Goal: Transaction & Acquisition: Obtain resource

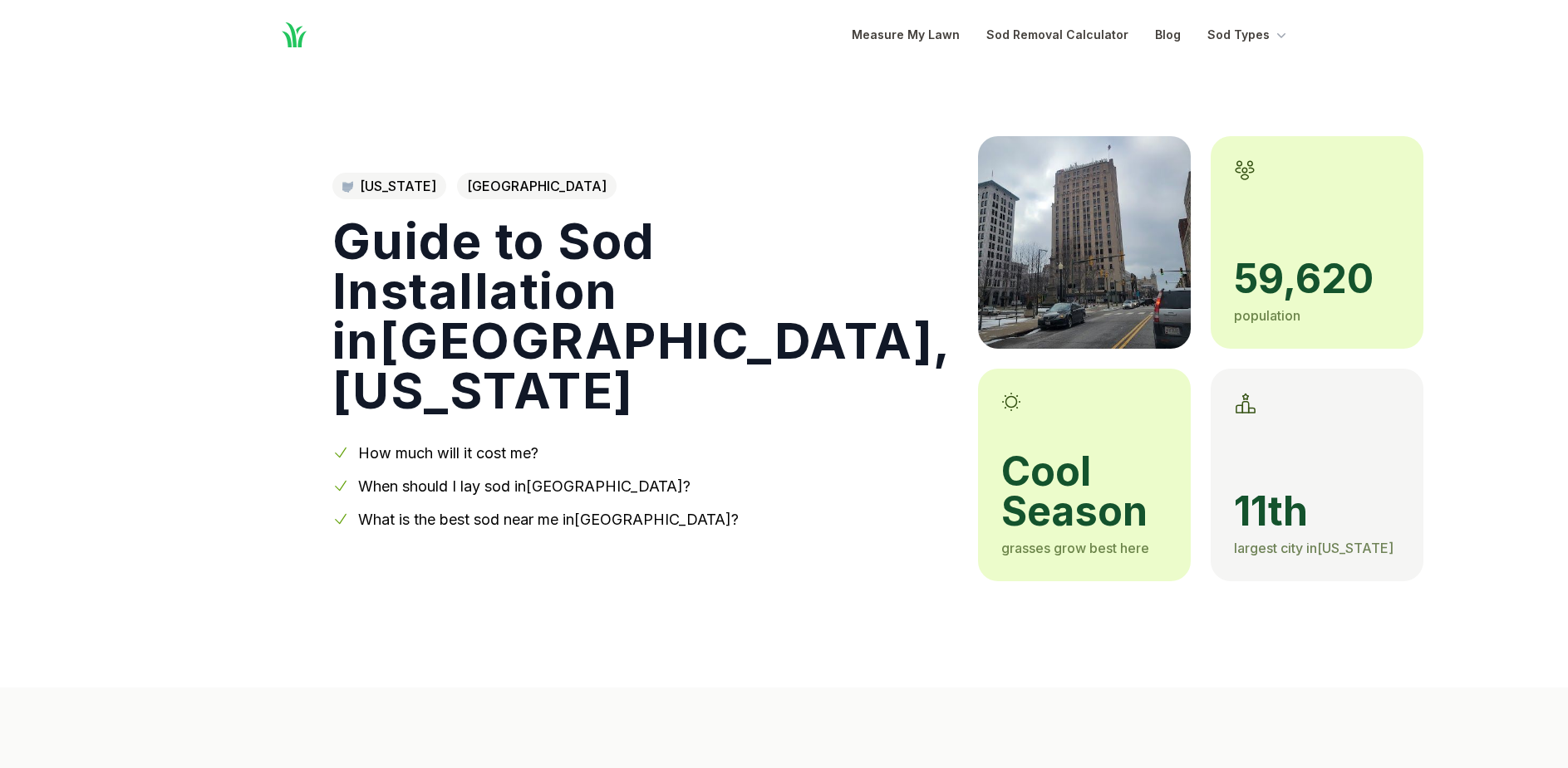
click at [490, 450] on link "How much will it cost me?" at bounding box center [448, 453] width 180 height 17
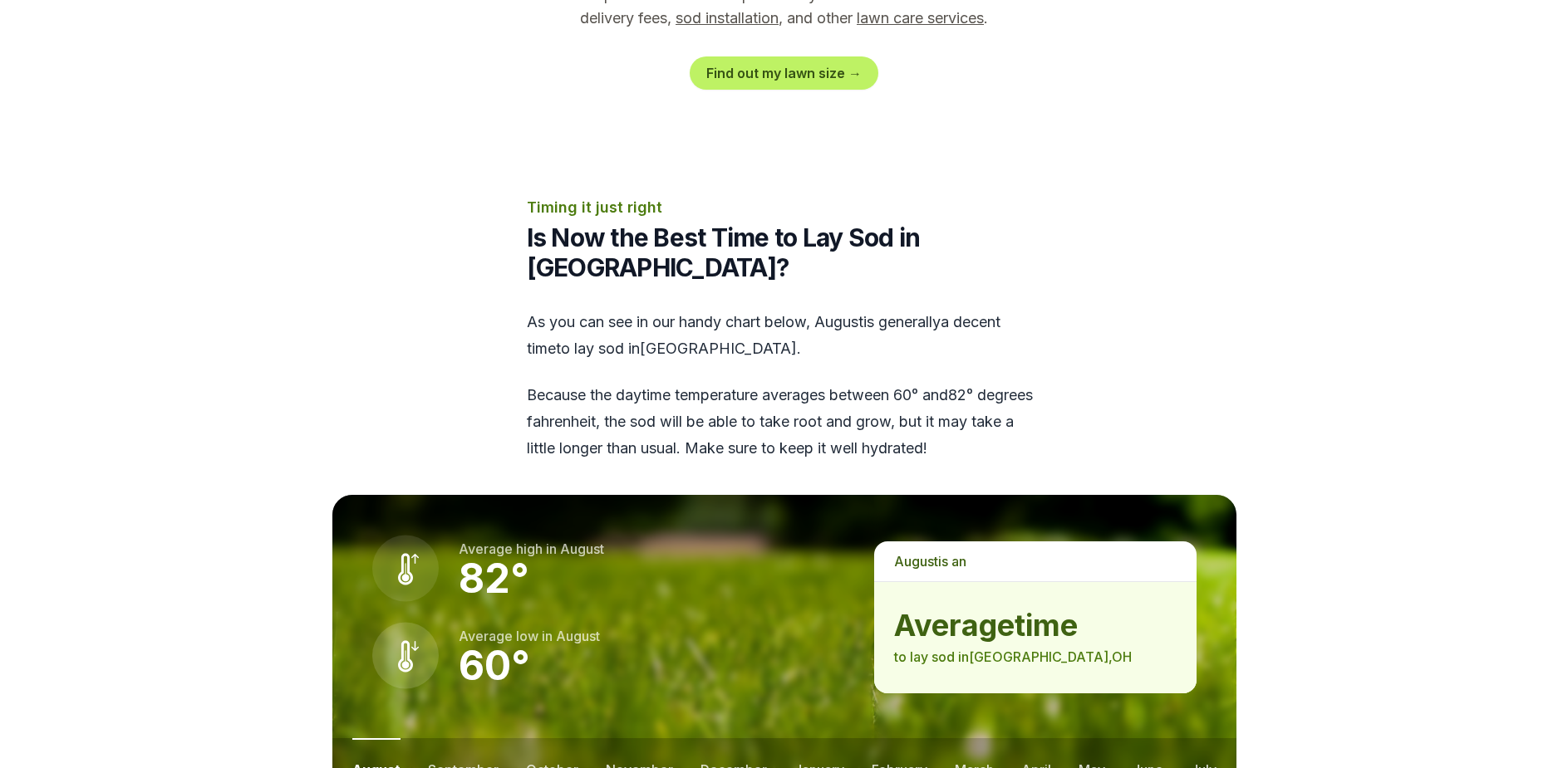
scroll to position [2178, 0]
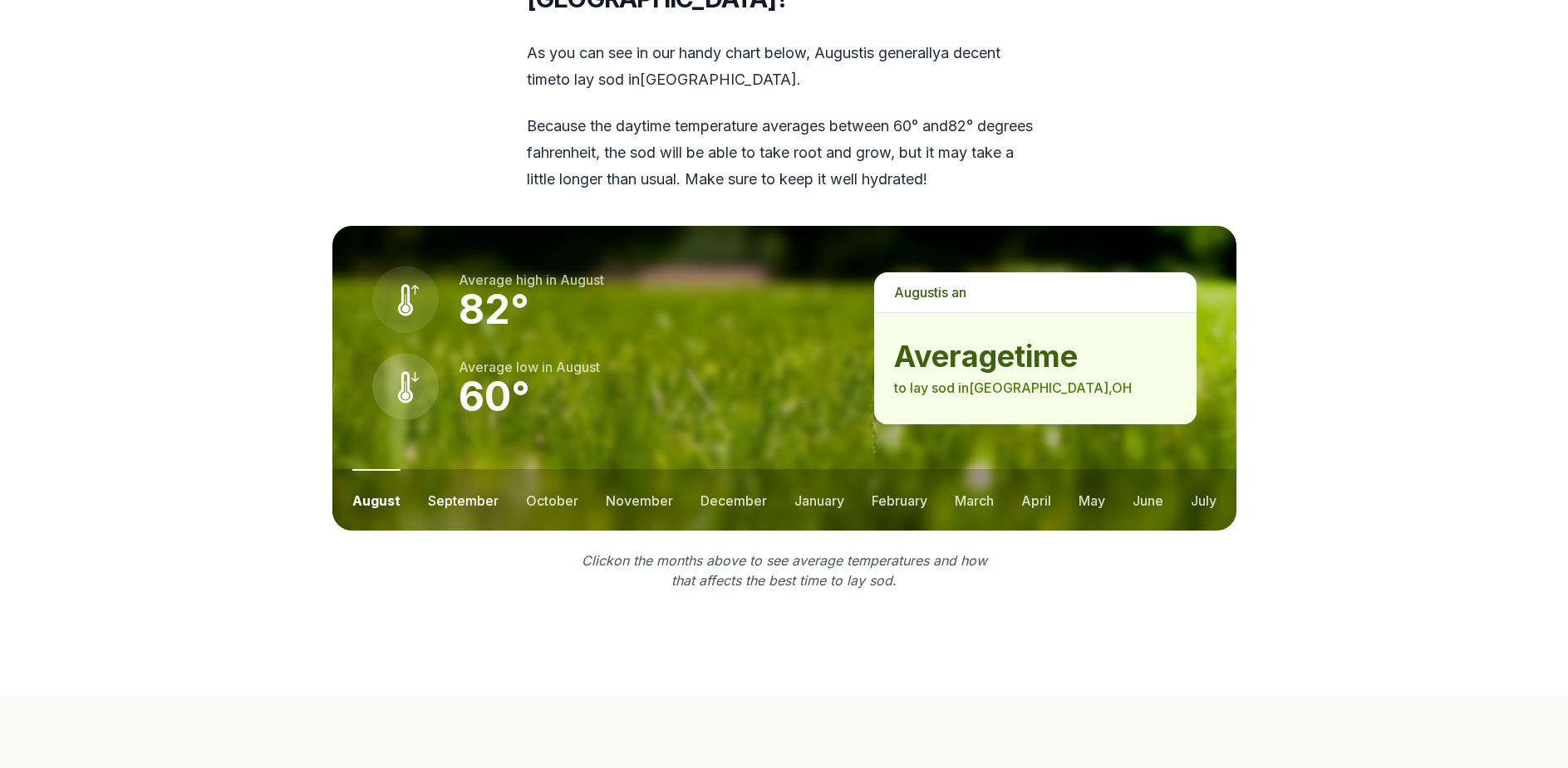
click at [458, 469] on button "september" at bounding box center [464, 500] width 71 height 61
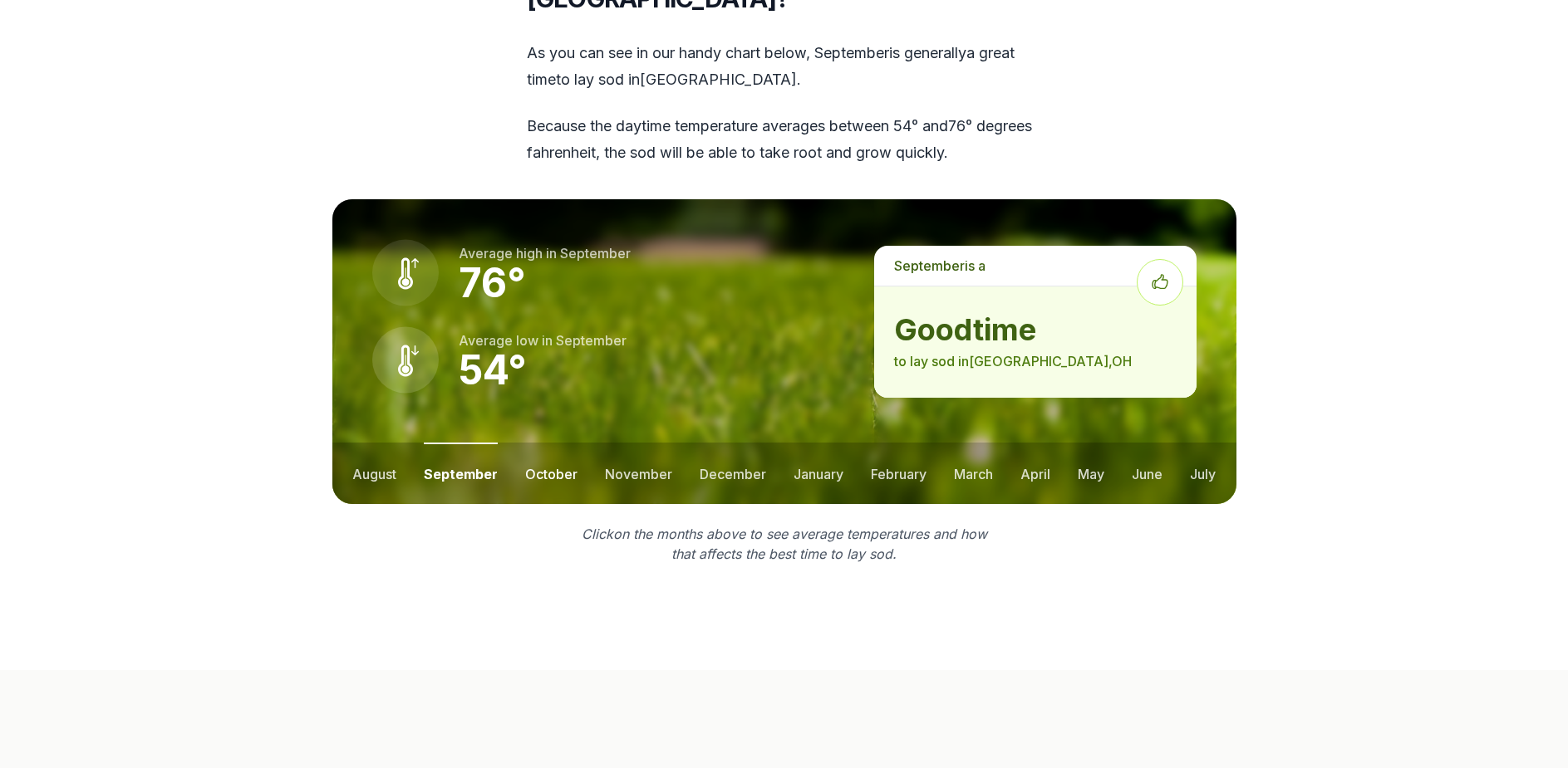
click at [554, 443] on button "october" at bounding box center [551, 473] width 53 height 61
click at [630, 443] on button "november" at bounding box center [639, 473] width 67 height 61
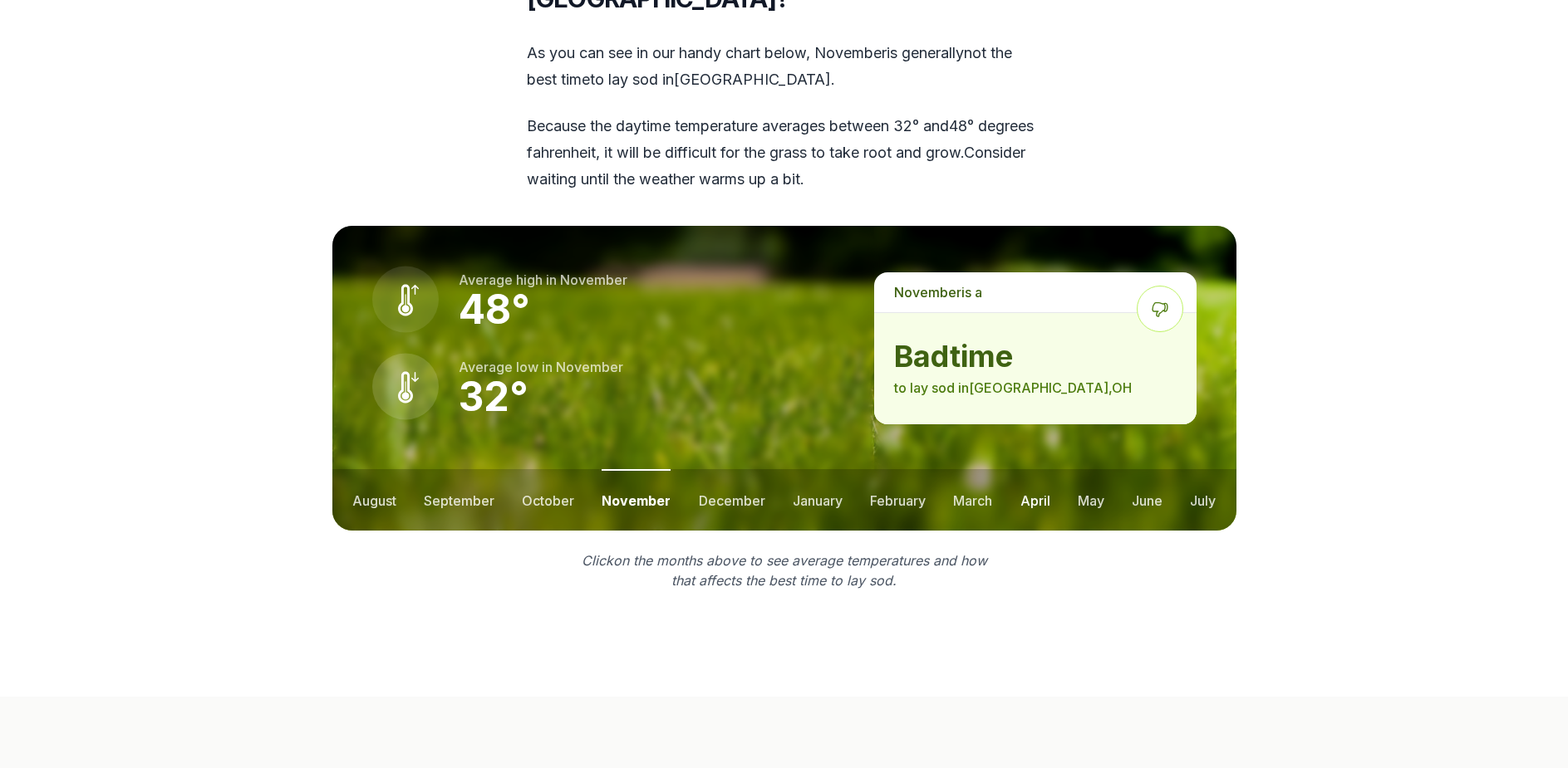
click at [1034, 469] on button "april" at bounding box center [1035, 500] width 30 height 61
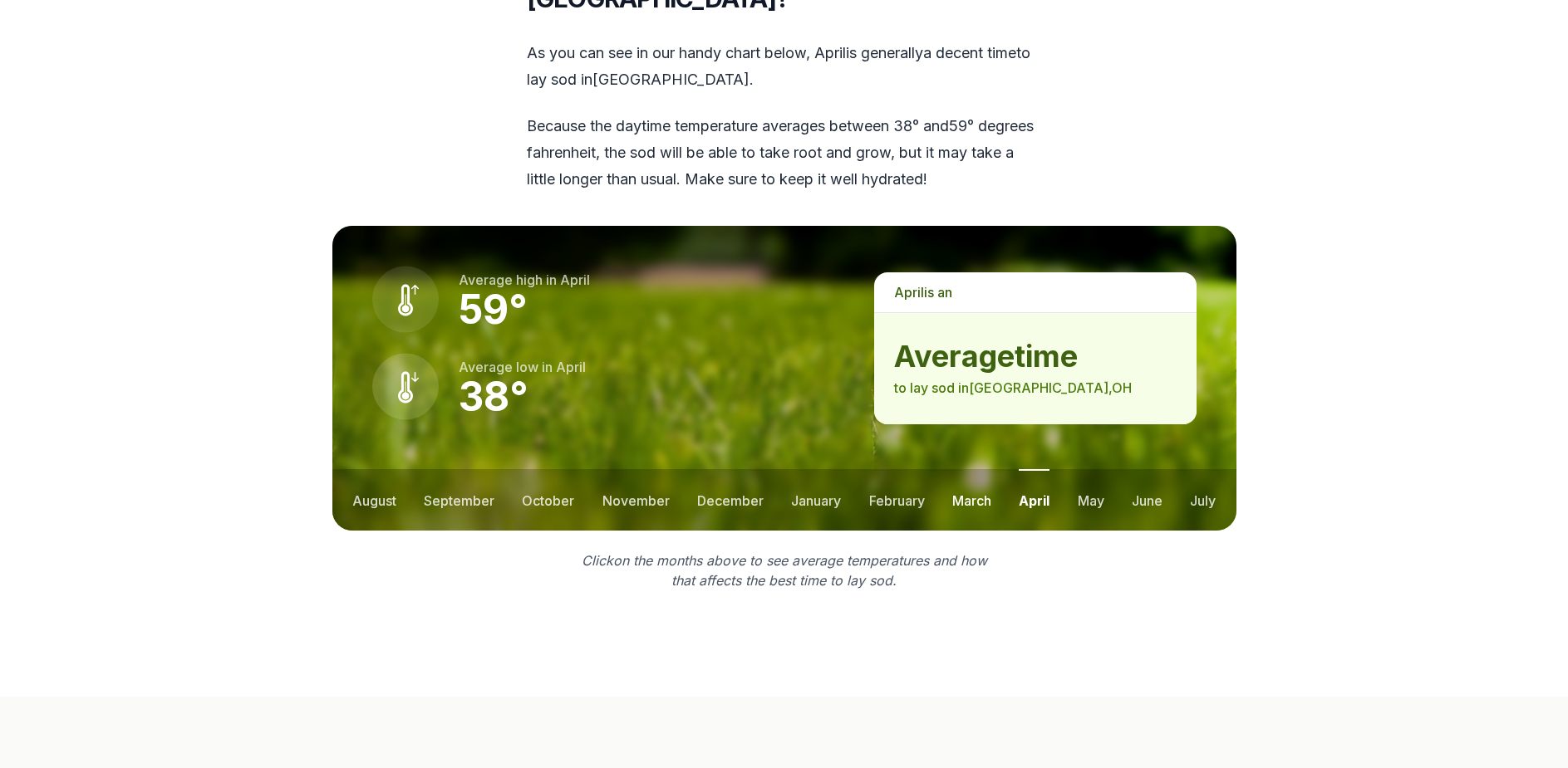
click at [979, 469] on button "march" at bounding box center [971, 500] width 39 height 61
click at [1087, 469] on button "may" at bounding box center [1091, 500] width 27 height 61
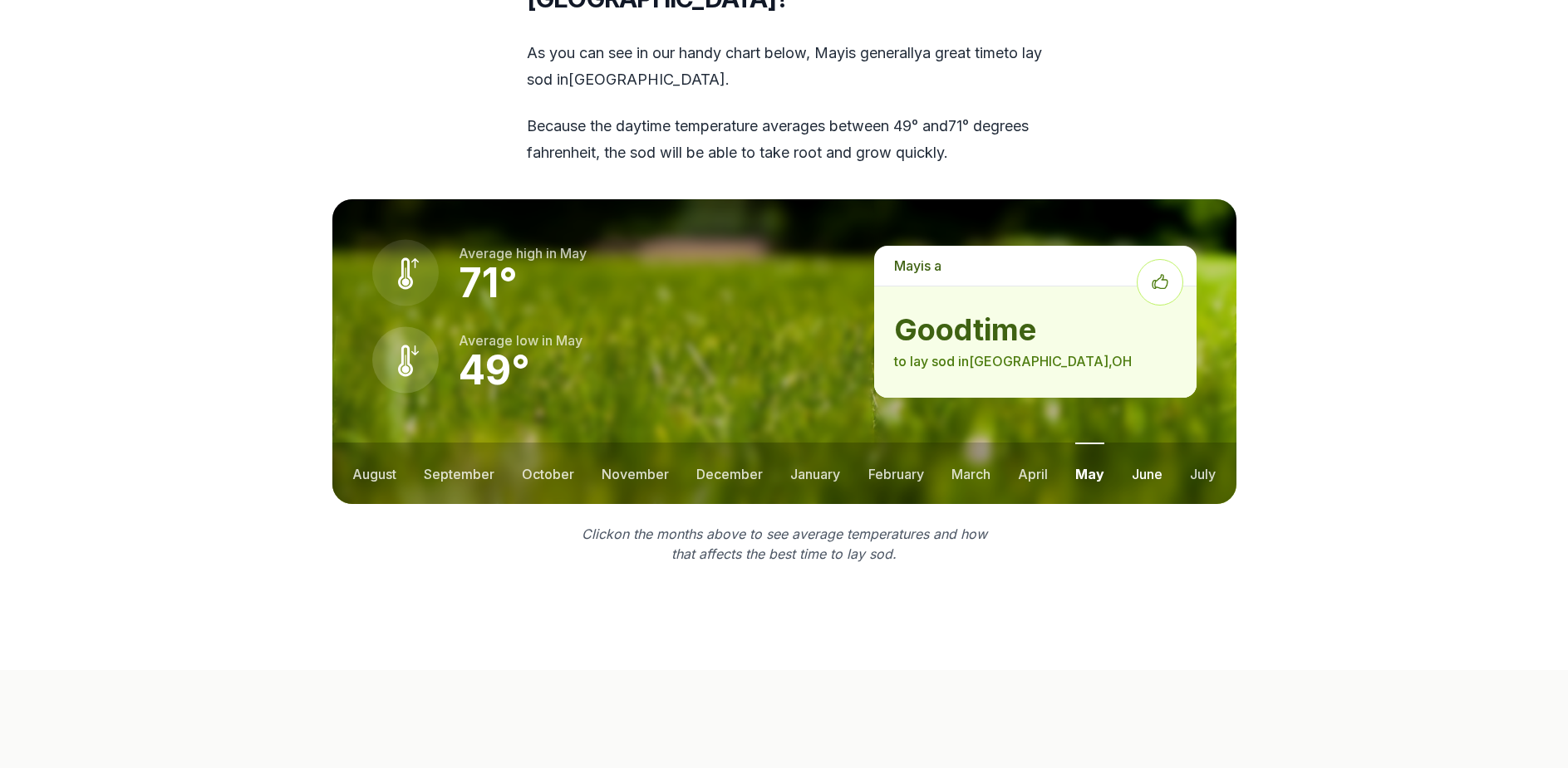
click at [1145, 443] on button "june" at bounding box center [1148, 473] width 31 height 61
click at [1209, 443] on button "july" at bounding box center [1203, 473] width 26 height 61
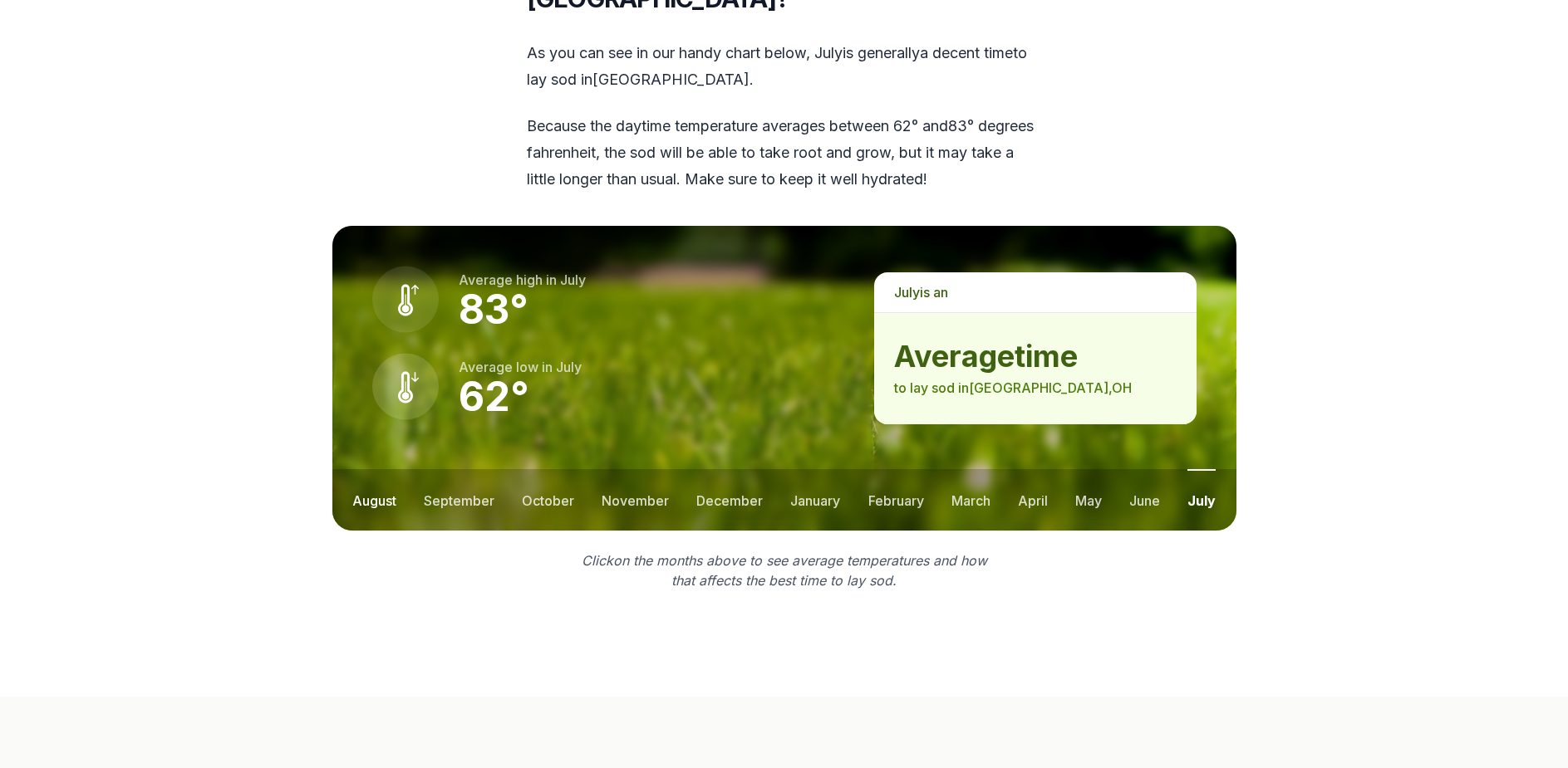
click at [367, 469] on button "august" at bounding box center [374, 500] width 44 height 61
click at [456, 469] on button "september" at bounding box center [464, 500] width 71 height 61
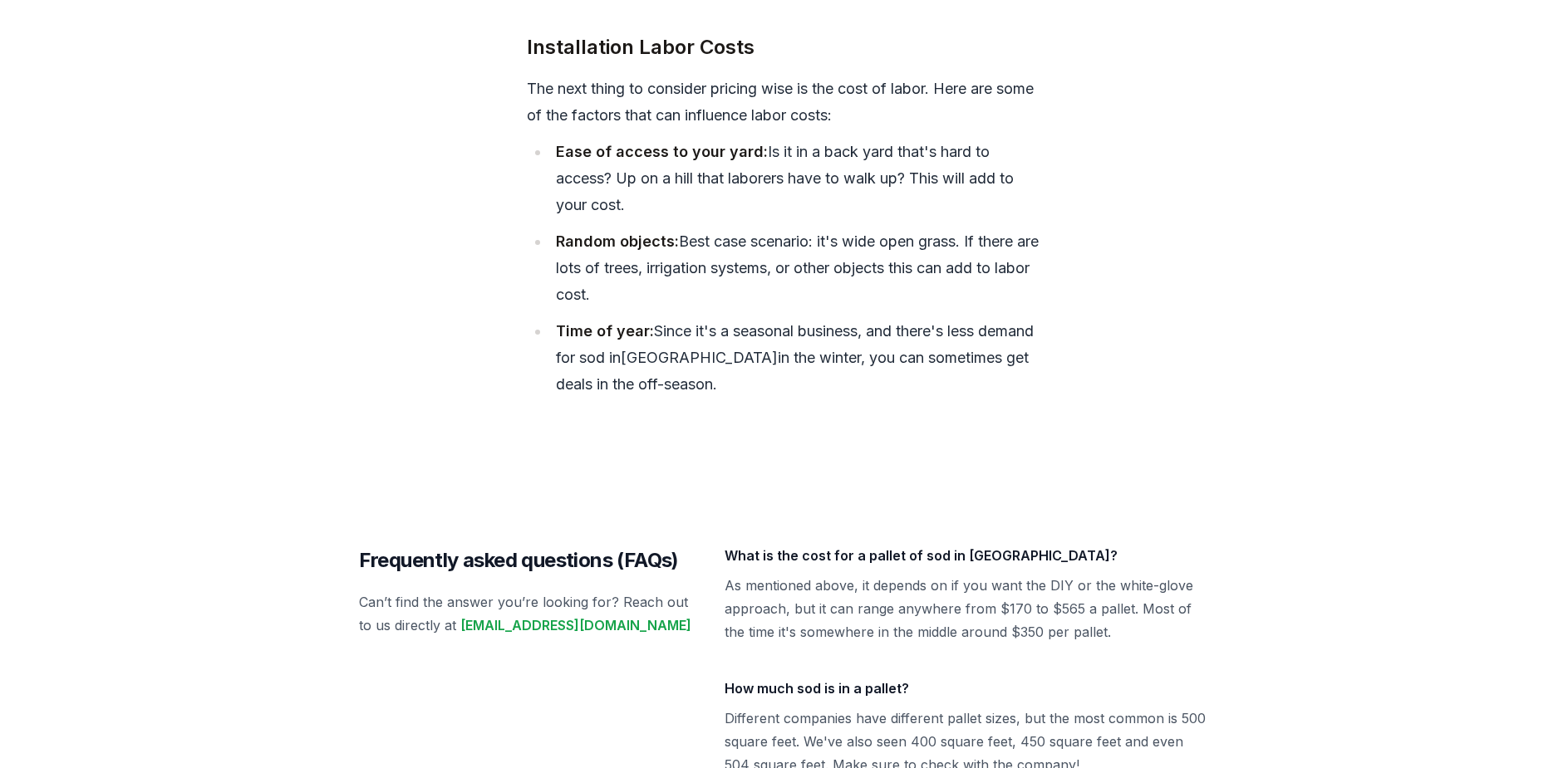
scroll to position [7092, 0]
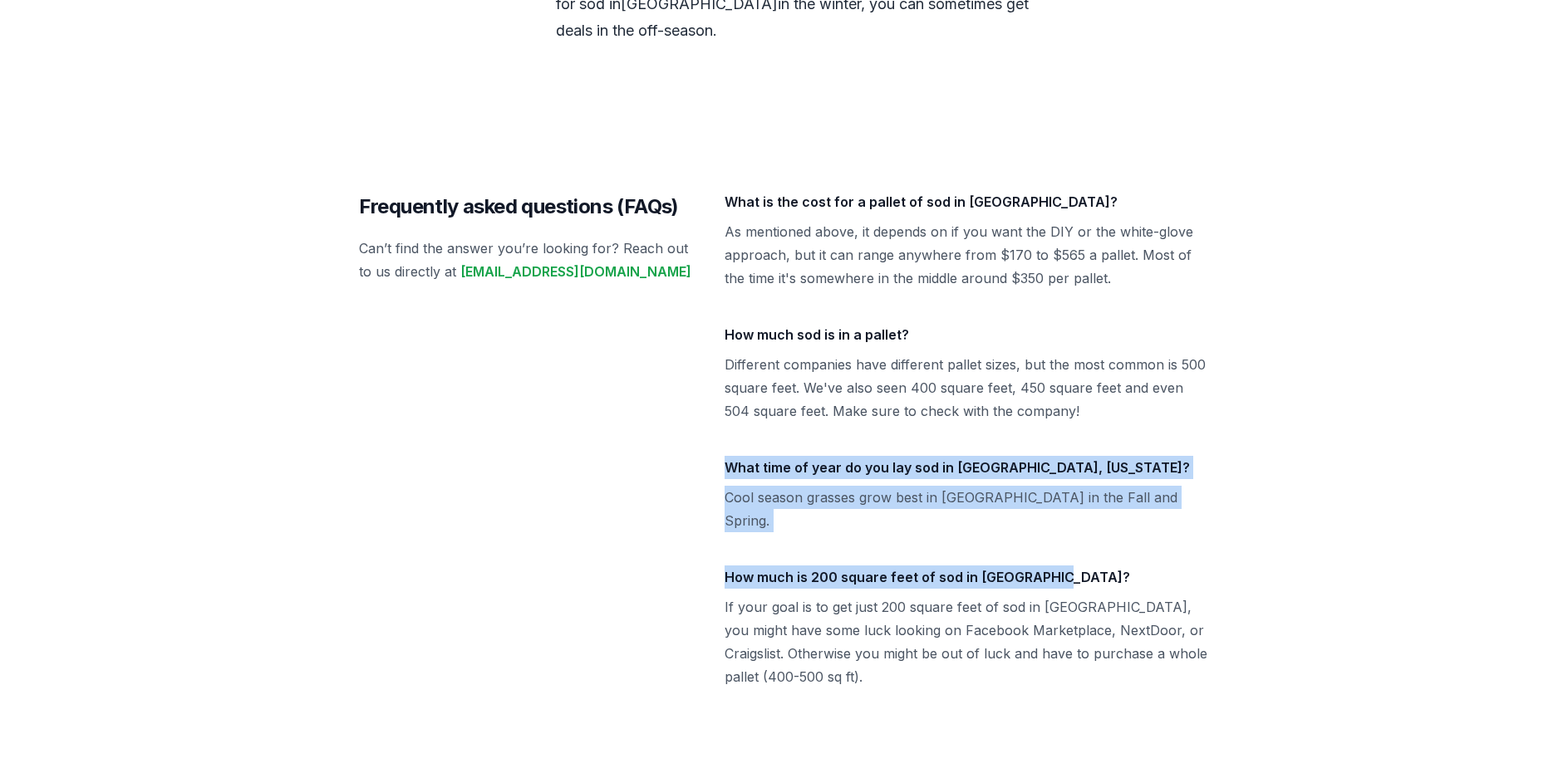
drag, startPoint x: 1394, startPoint y: 366, endPoint x: 1268, endPoint y: 465, distance: 160.2
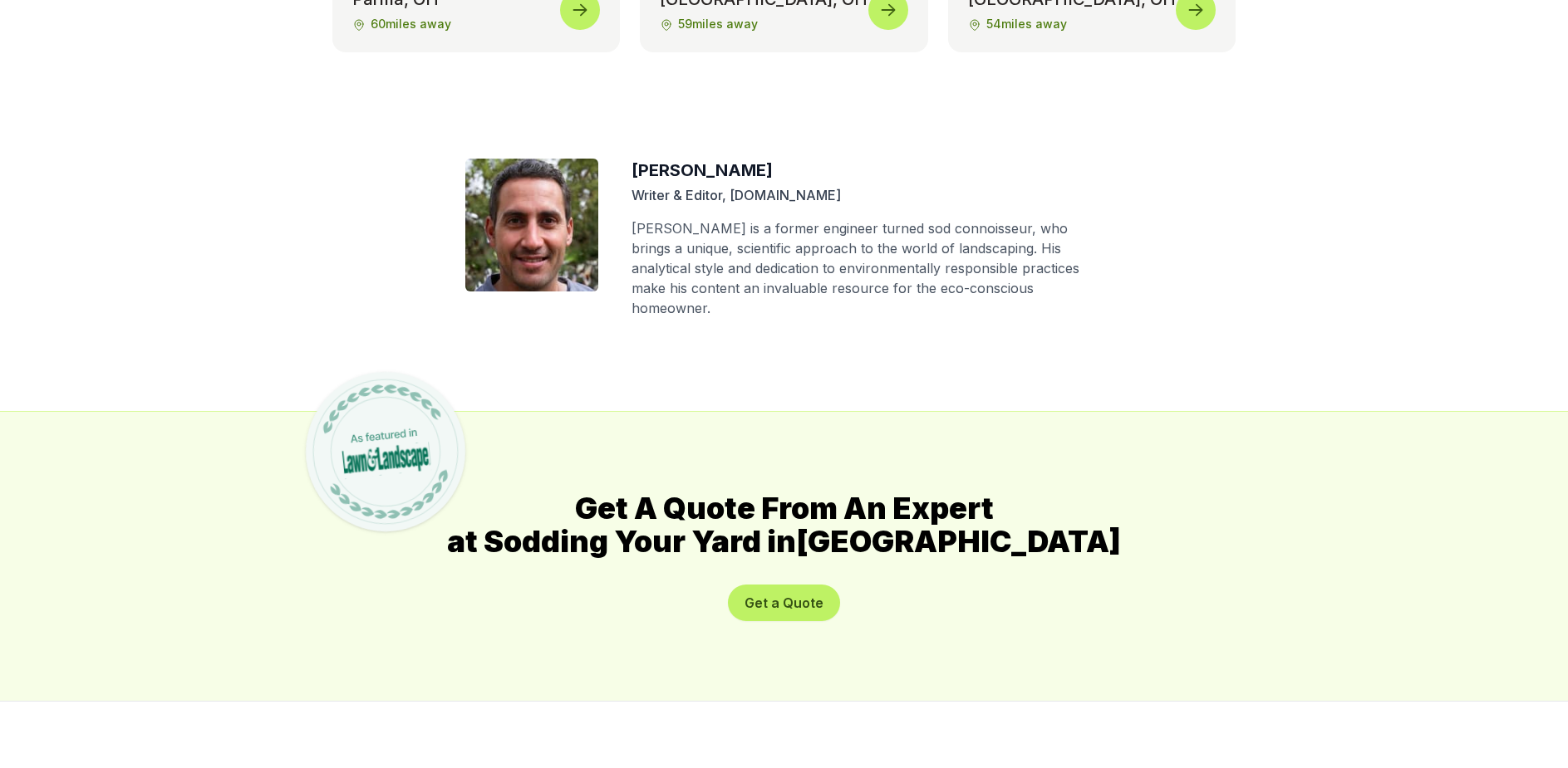
scroll to position [8646, 0]
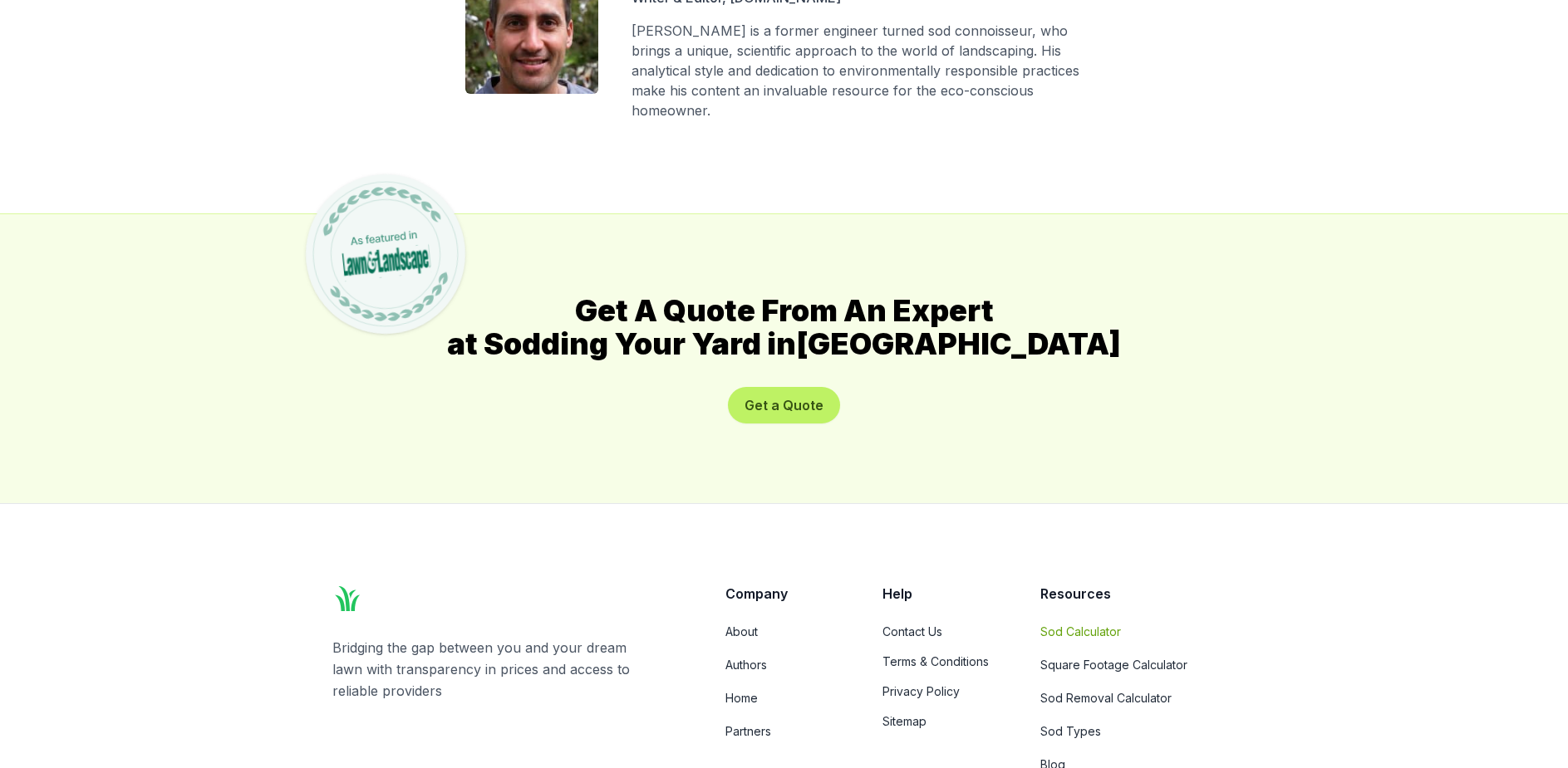
click at [1103, 624] on link "Sod Calculator" at bounding box center [1138, 632] width 196 height 16
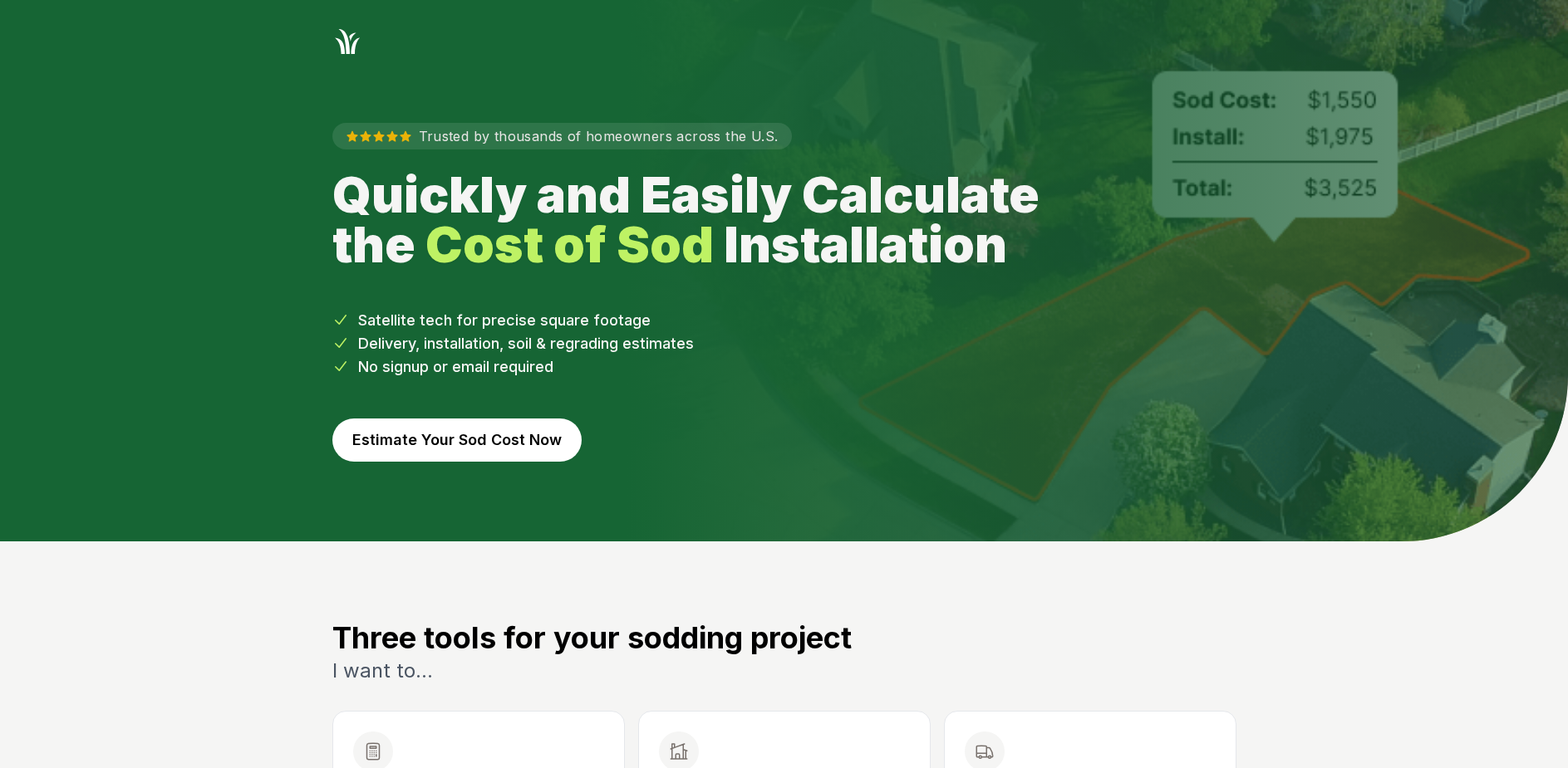
click at [447, 436] on button "Estimate Your Sod Cost Now" at bounding box center [457, 440] width 250 height 43
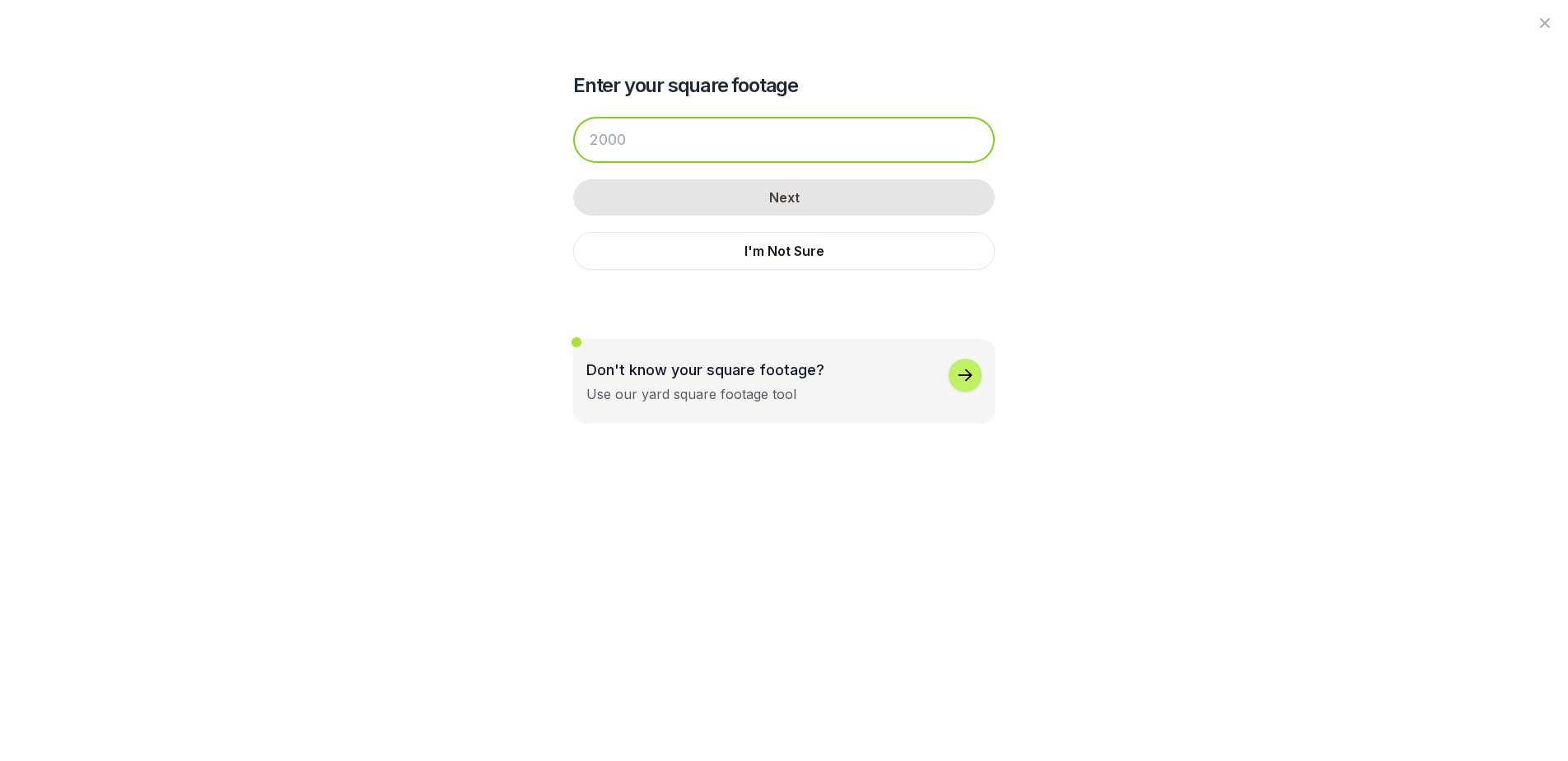
click at [624, 137] on input "number" at bounding box center [784, 140] width 422 height 46
drag, startPoint x: 640, startPoint y: 144, endPoint x: 570, endPoint y: 141, distance: 70.1
click at [573, 141] on input "number" at bounding box center [784, 140] width 422 height 46
drag, startPoint x: 637, startPoint y: 138, endPoint x: 601, endPoint y: 139, distance: 36.0
click at [601, 139] on input "number" at bounding box center [784, 140] width 422 height 46
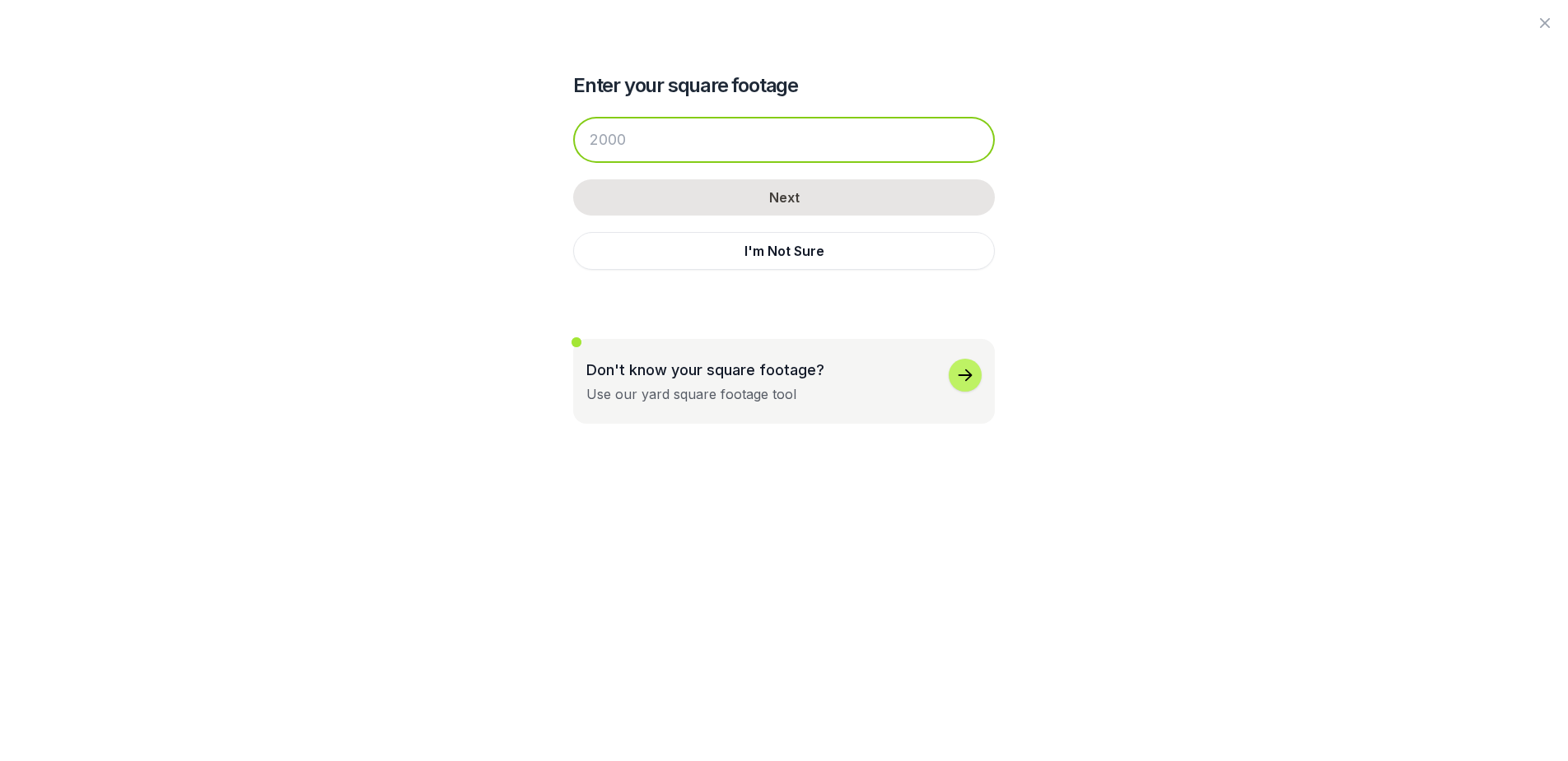
click at [635, 139] on input "number" at bounding box center [784, 140] width 422 height 46
click at [620, 144] on input "number" at bounding box center [784, 140] width 422 height 46
click at [621, 140] on input "number" at bounding box center [784, 140] width 422 height 46
click at [622, 139] on input "number" at bounding box center [784, 140] width 422 height 46
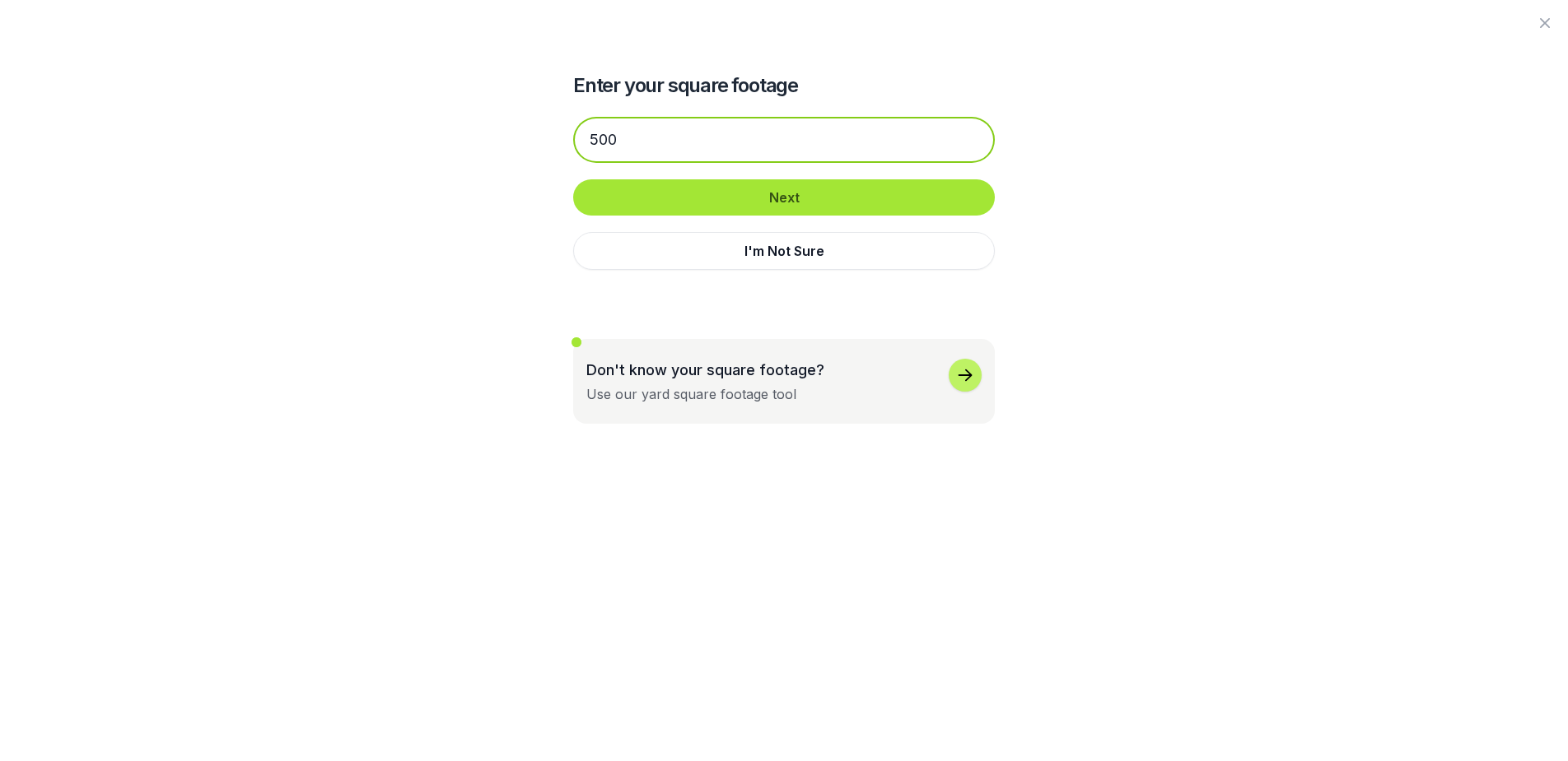
type input "500"
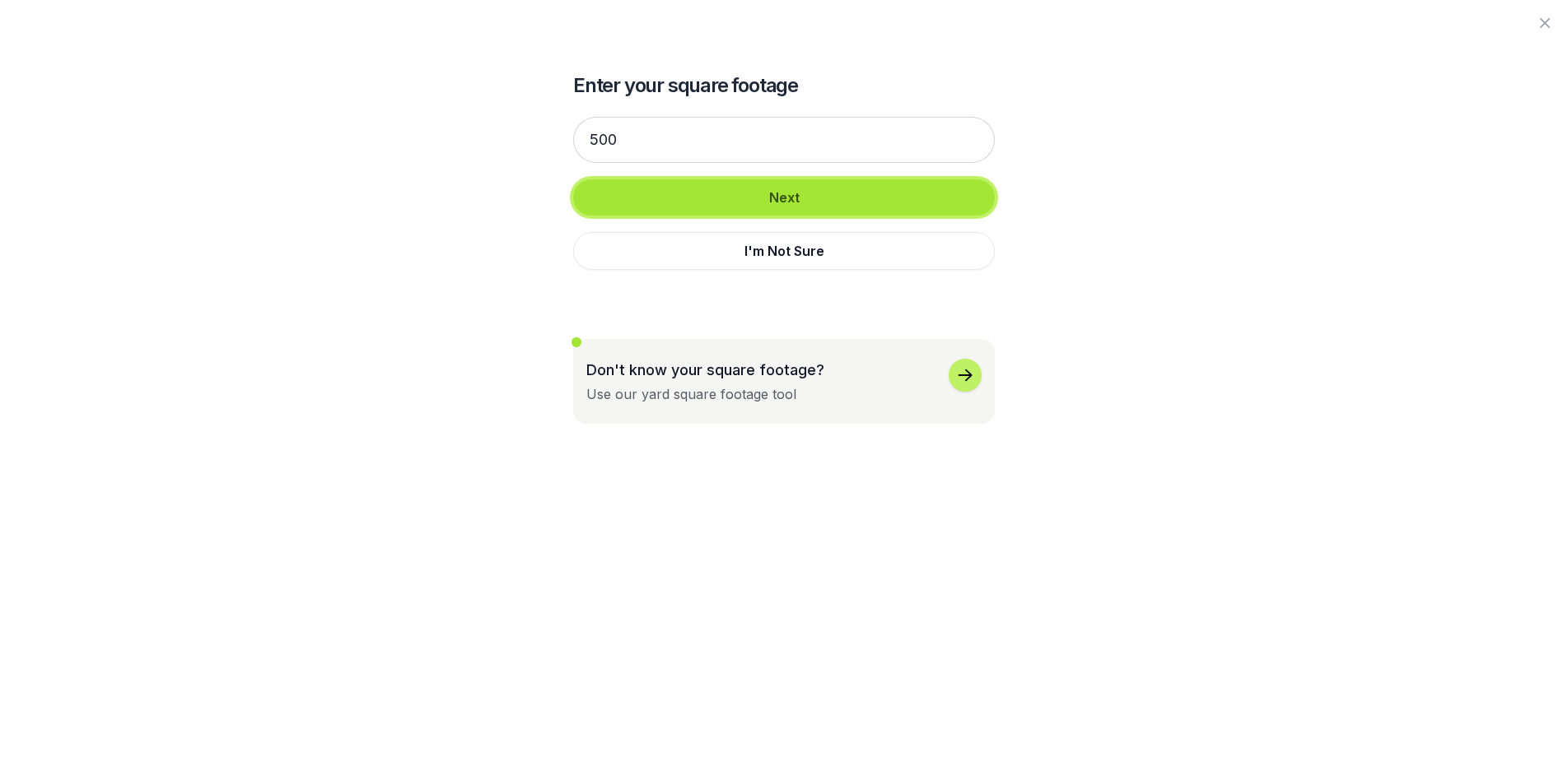
click at [772, 187] on button "Next" at bounding box center [784, 198] width 422 height 36
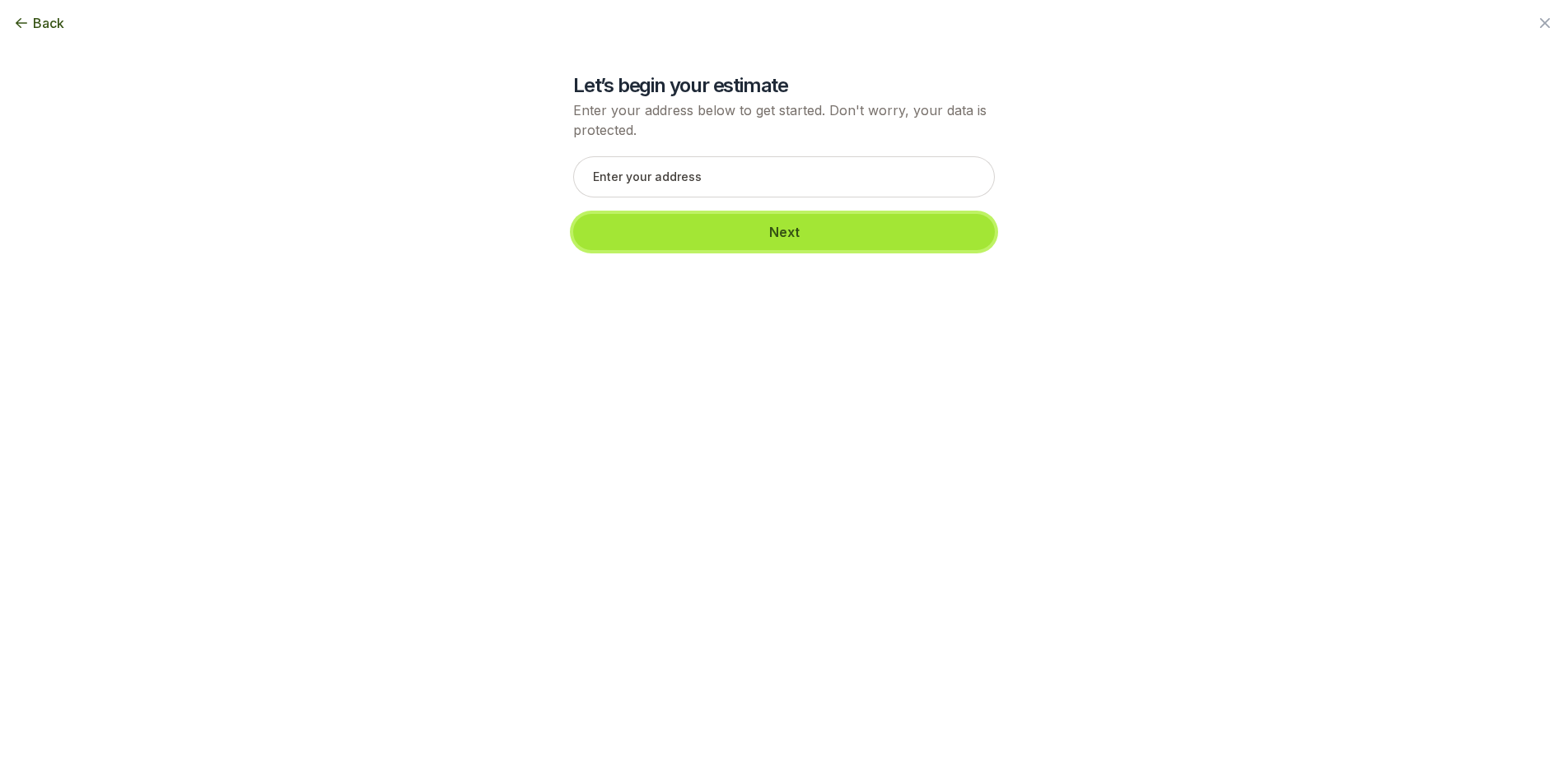
click at [774, 225] on button "Next" at bounding box center [784, 232] width 422 height 36
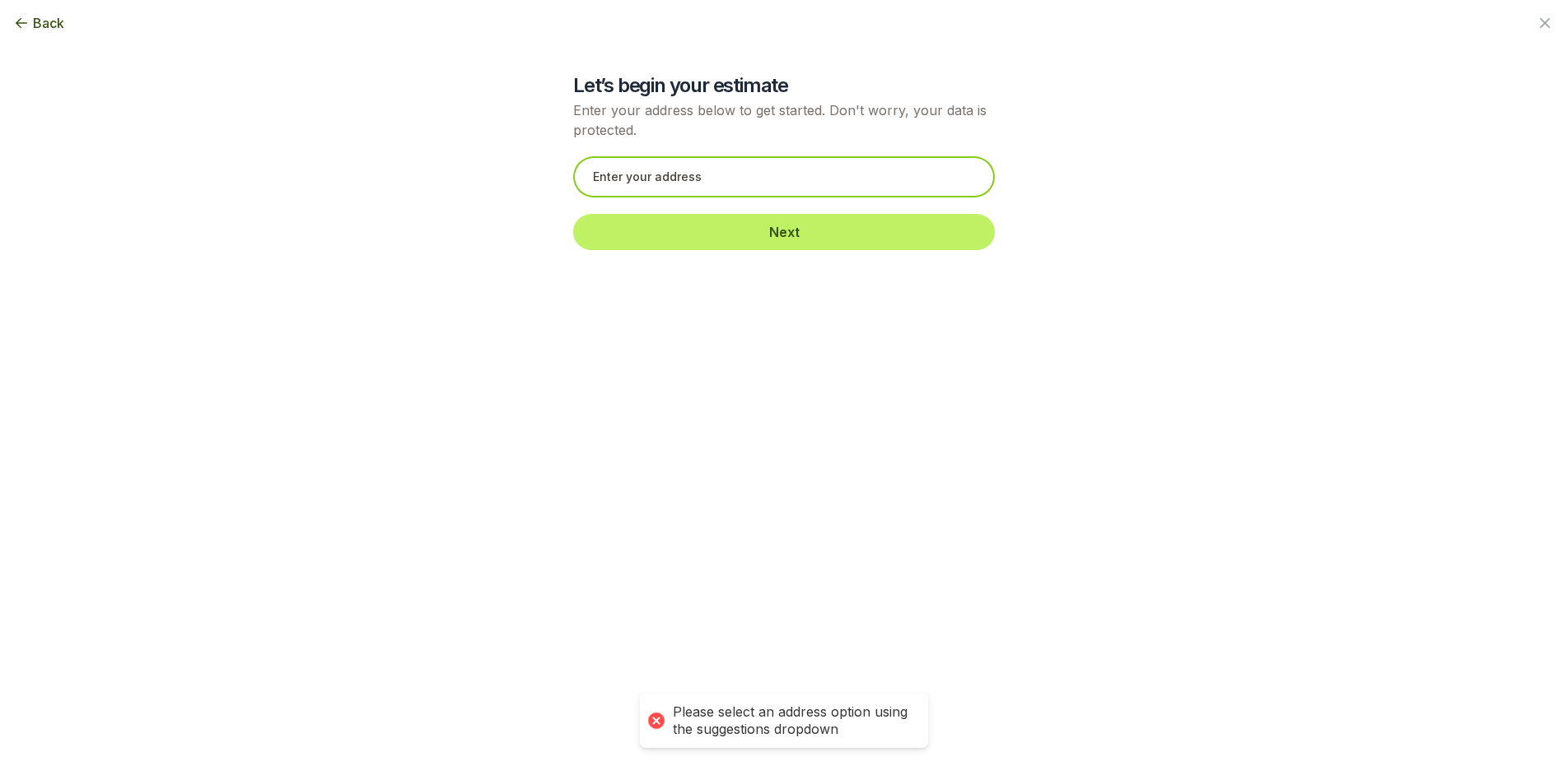
click at [707, 174] on input "text" at bounding box center [784, 177] width 422 height 41
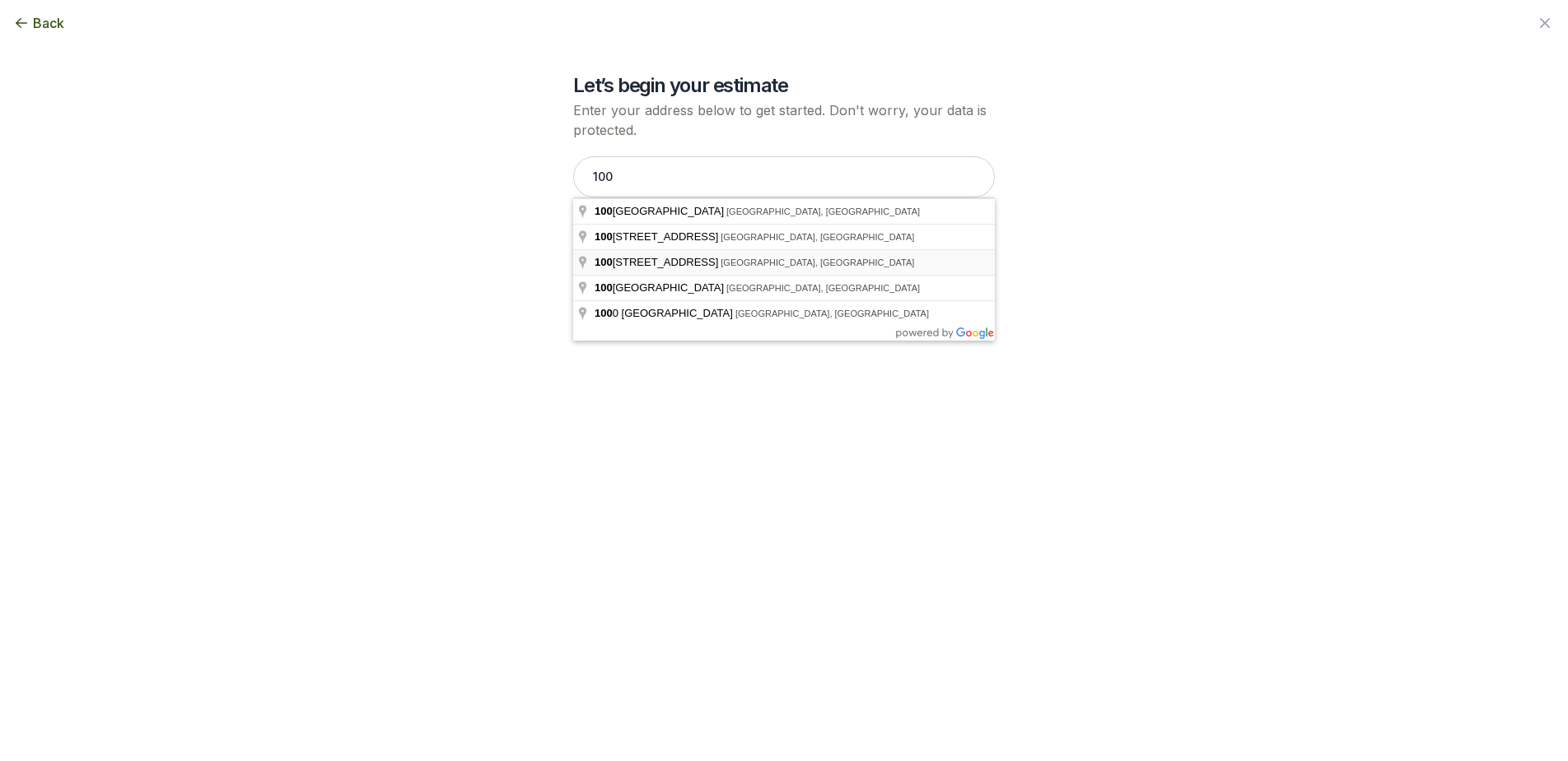
type input "[STREET_ADDRESS]"
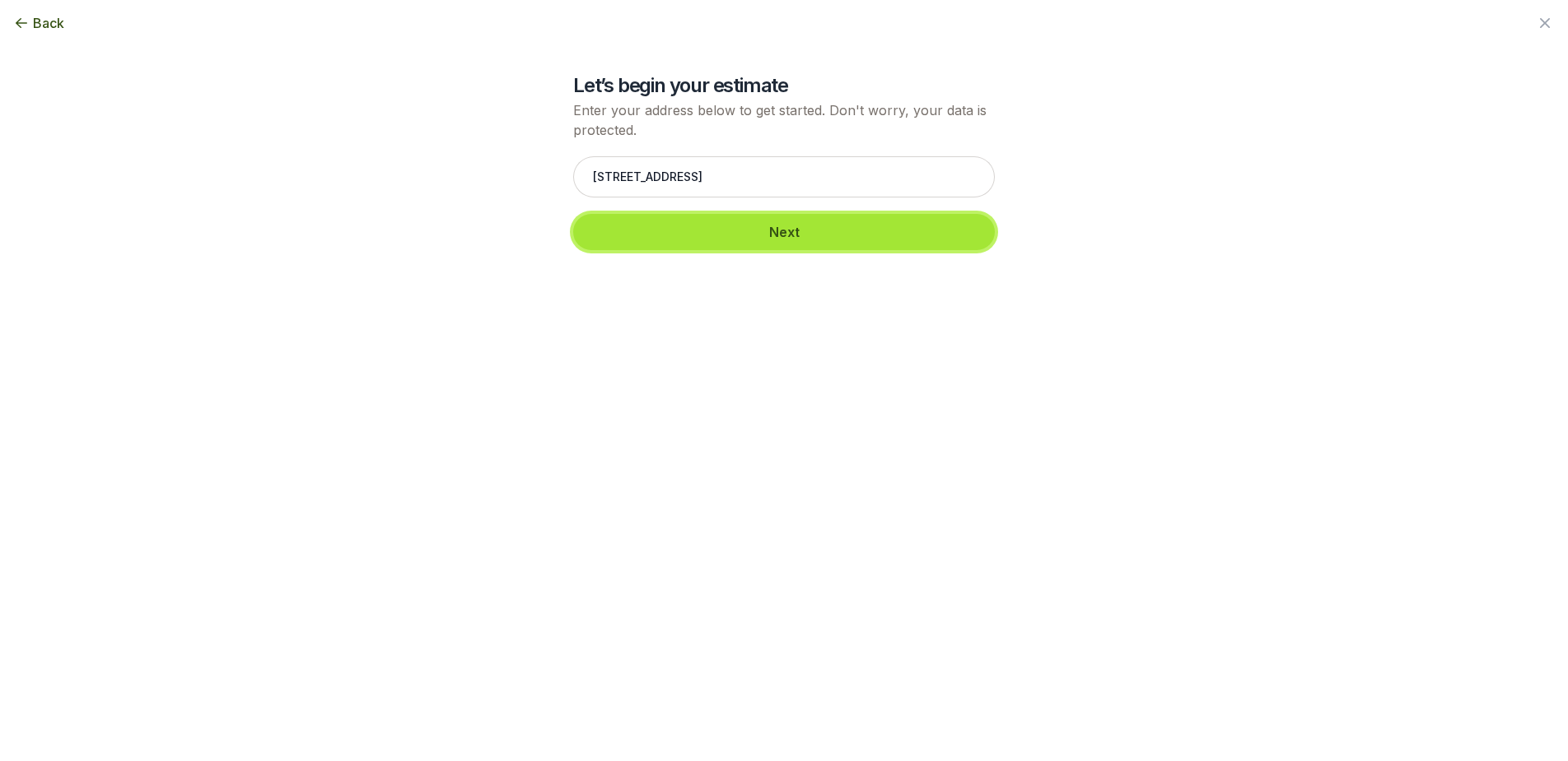
click at [793, 230] on button "Next" at bounding box center [784, 232] width 422 height 36
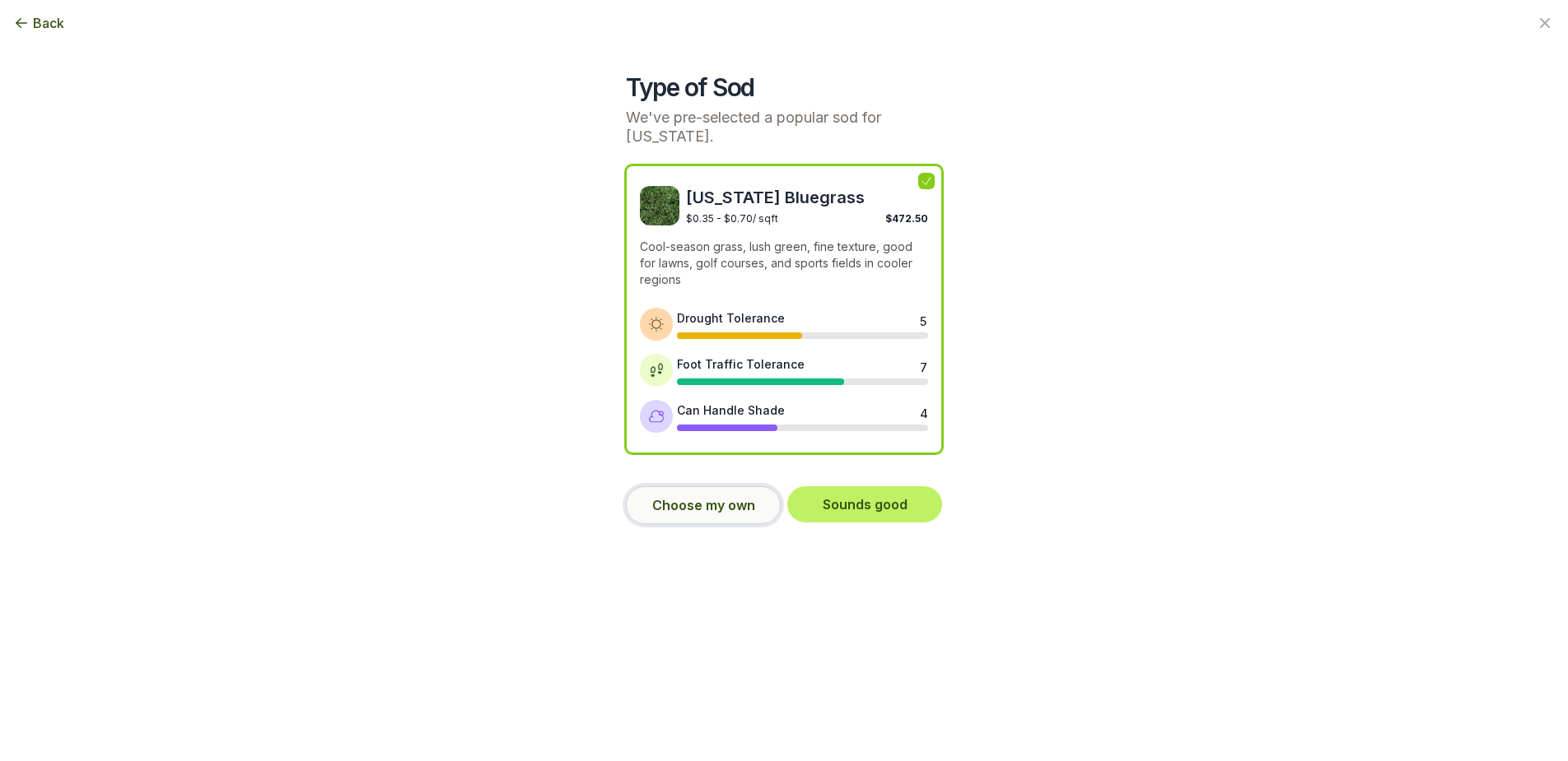
click at [701, 488] on button "Choose my own" at bounding box center [703, 505] width 155 height 38
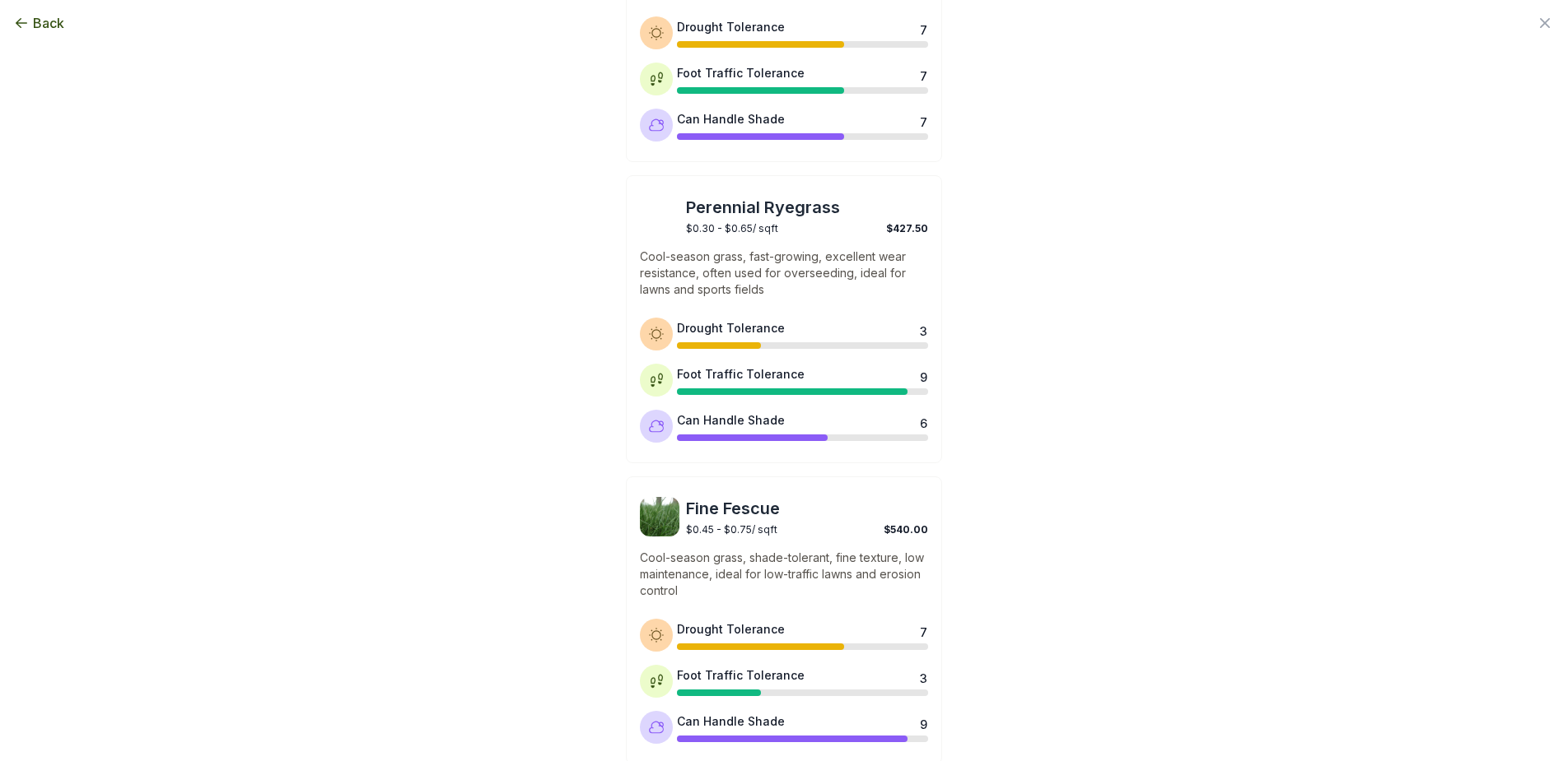
scroll to position [660, 0]
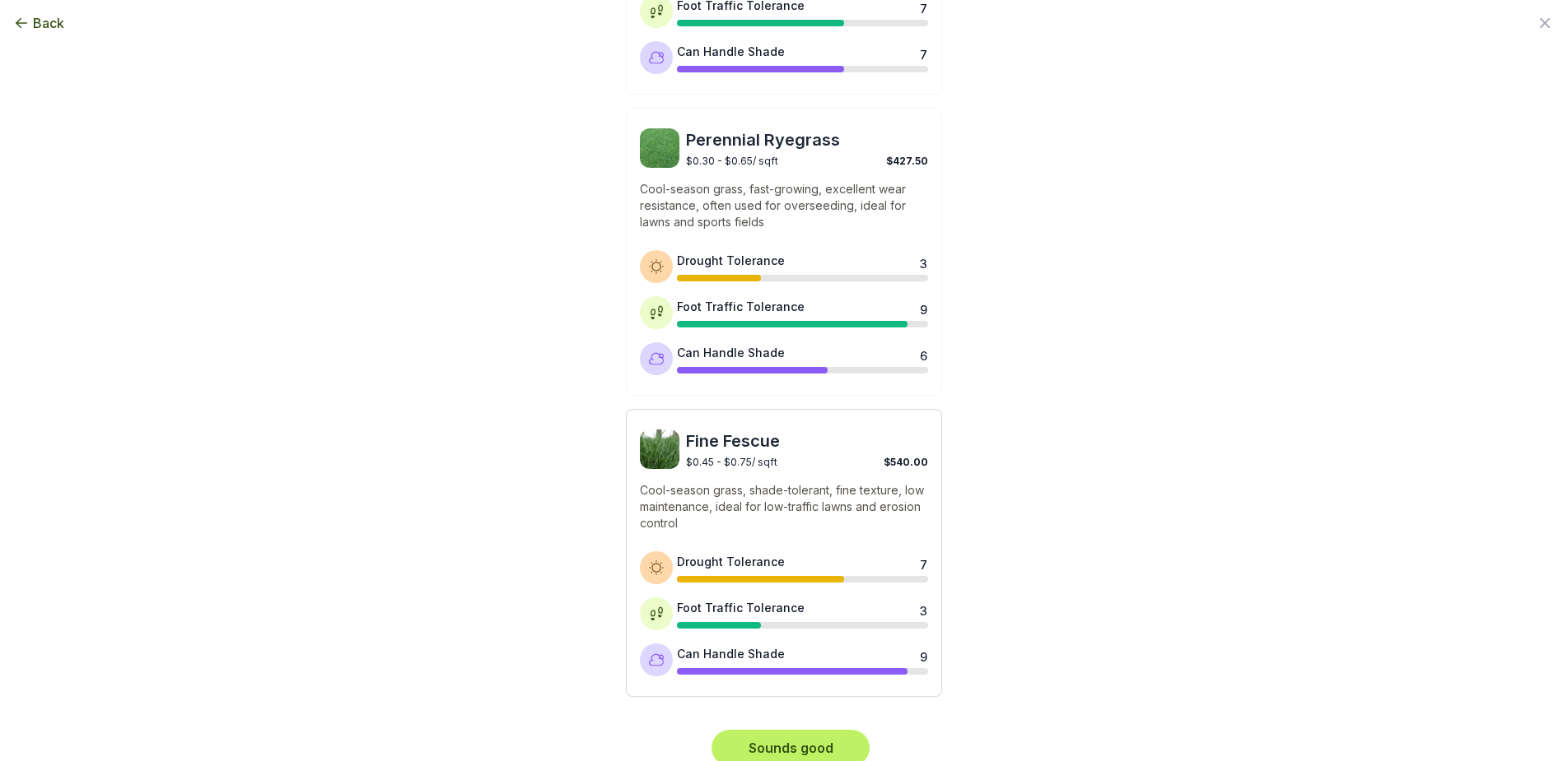
click at [657, 429] on img at bounding box center [660, 449] width 39 height 39
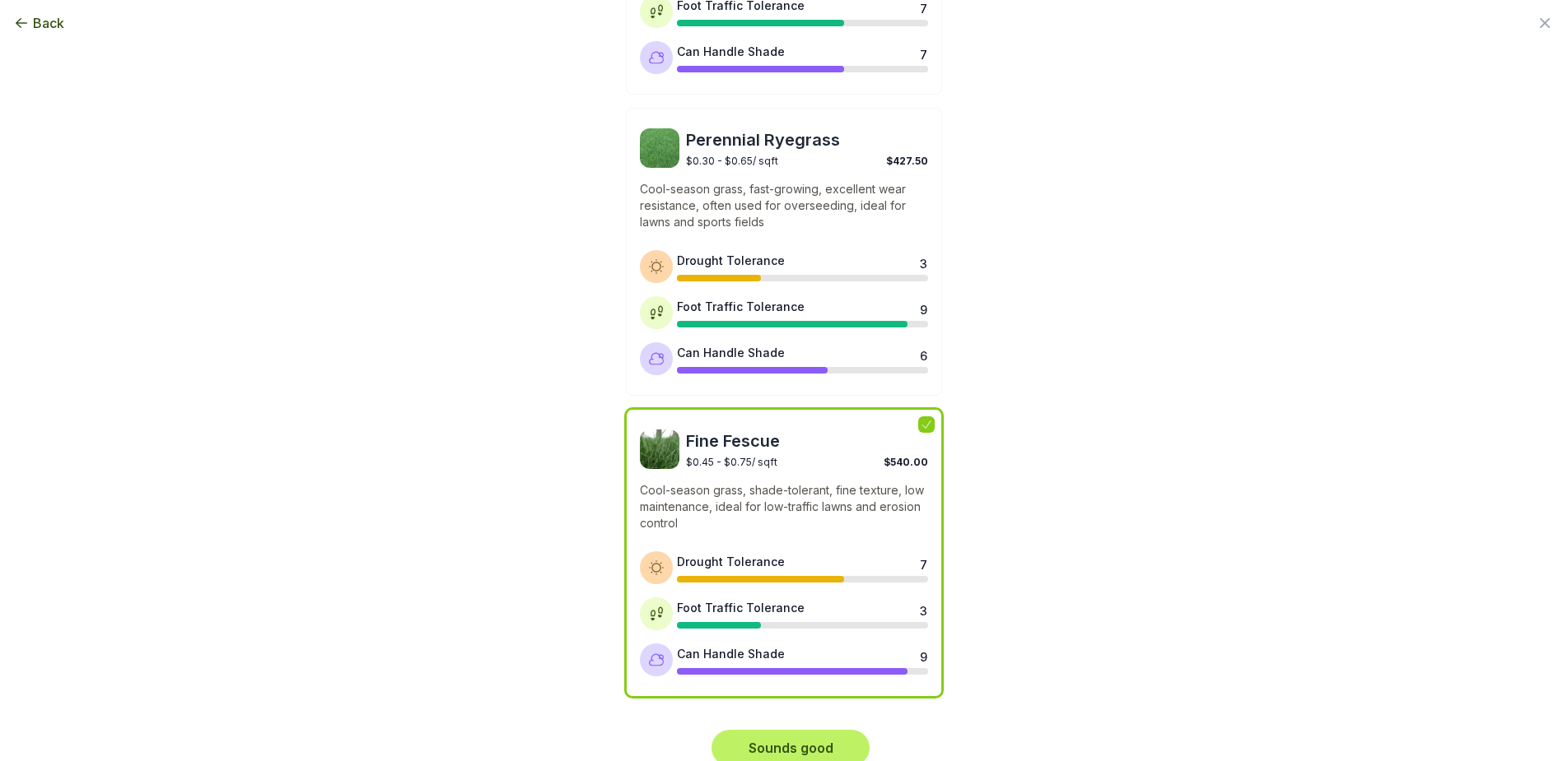
click at [722, 432] on span "Fine Fescue" at bounding box center [807, 440] width 242 height 23
click at [837, 735] on button "Sounds good" at bounding box center [790, 748] width 158 height 36
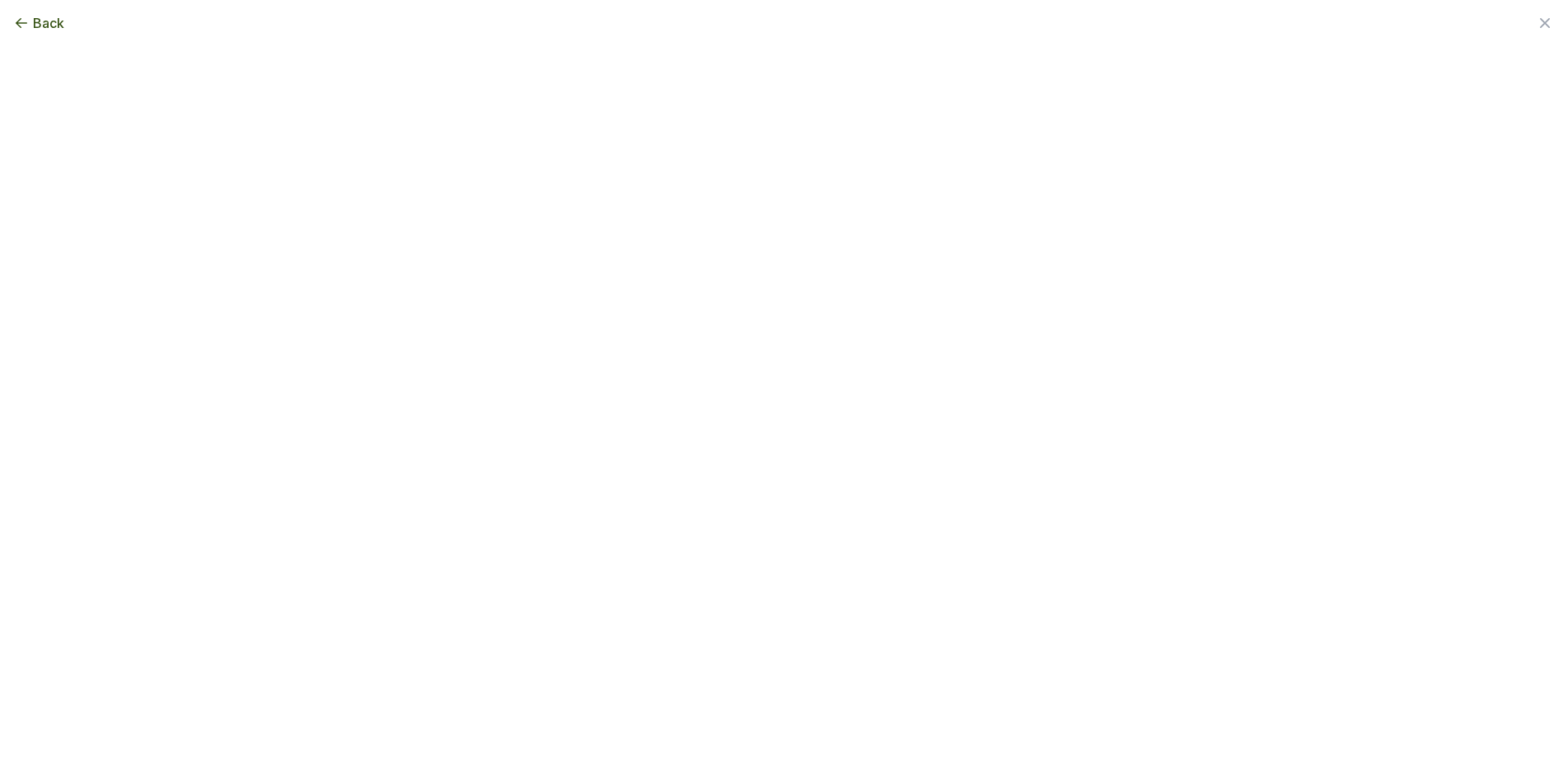
scroll to position [0, 0]
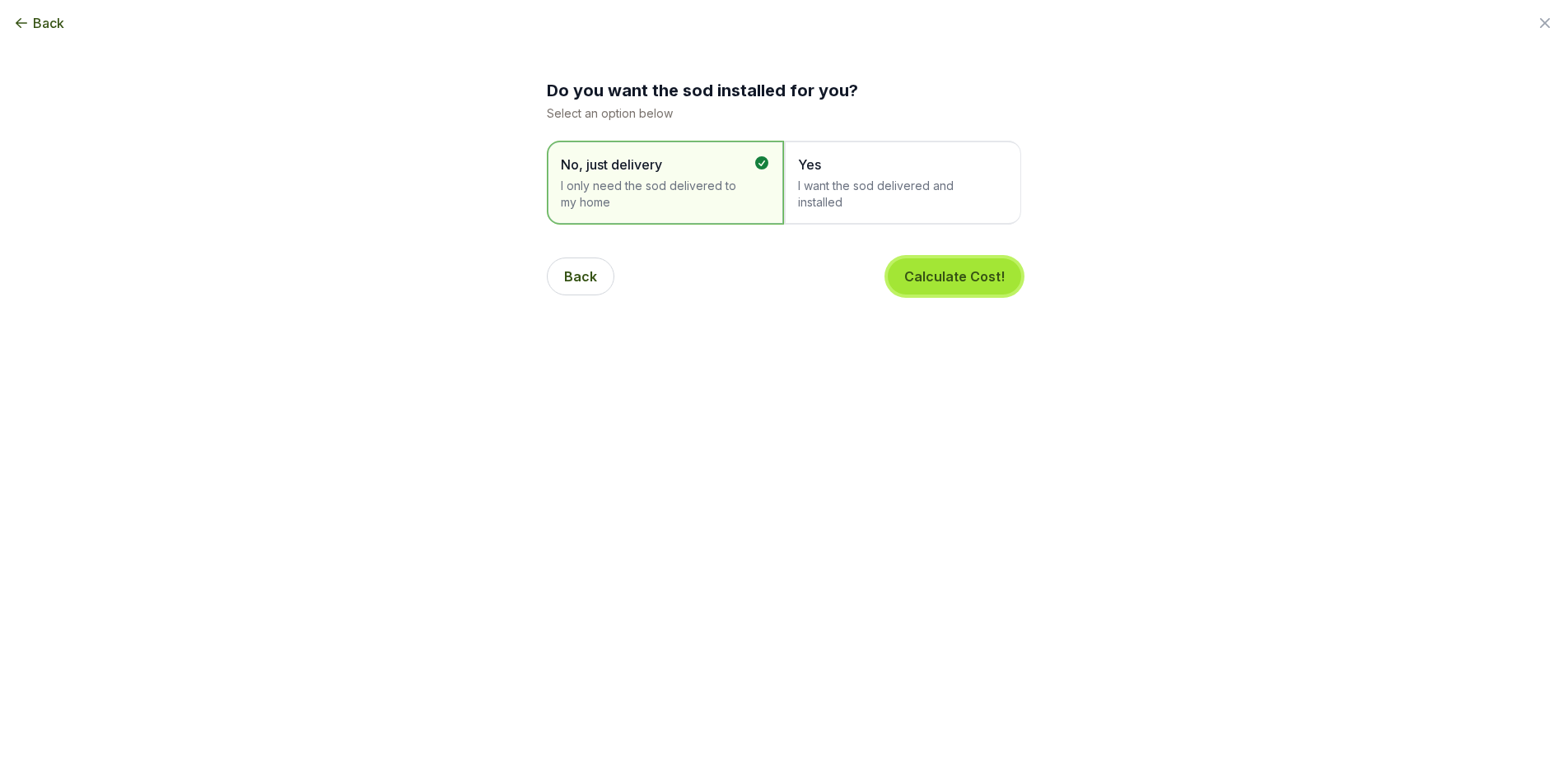
click at [926, 276] on button "Calculate Cost!" at bounding box center [955, 276] width 133 height 36
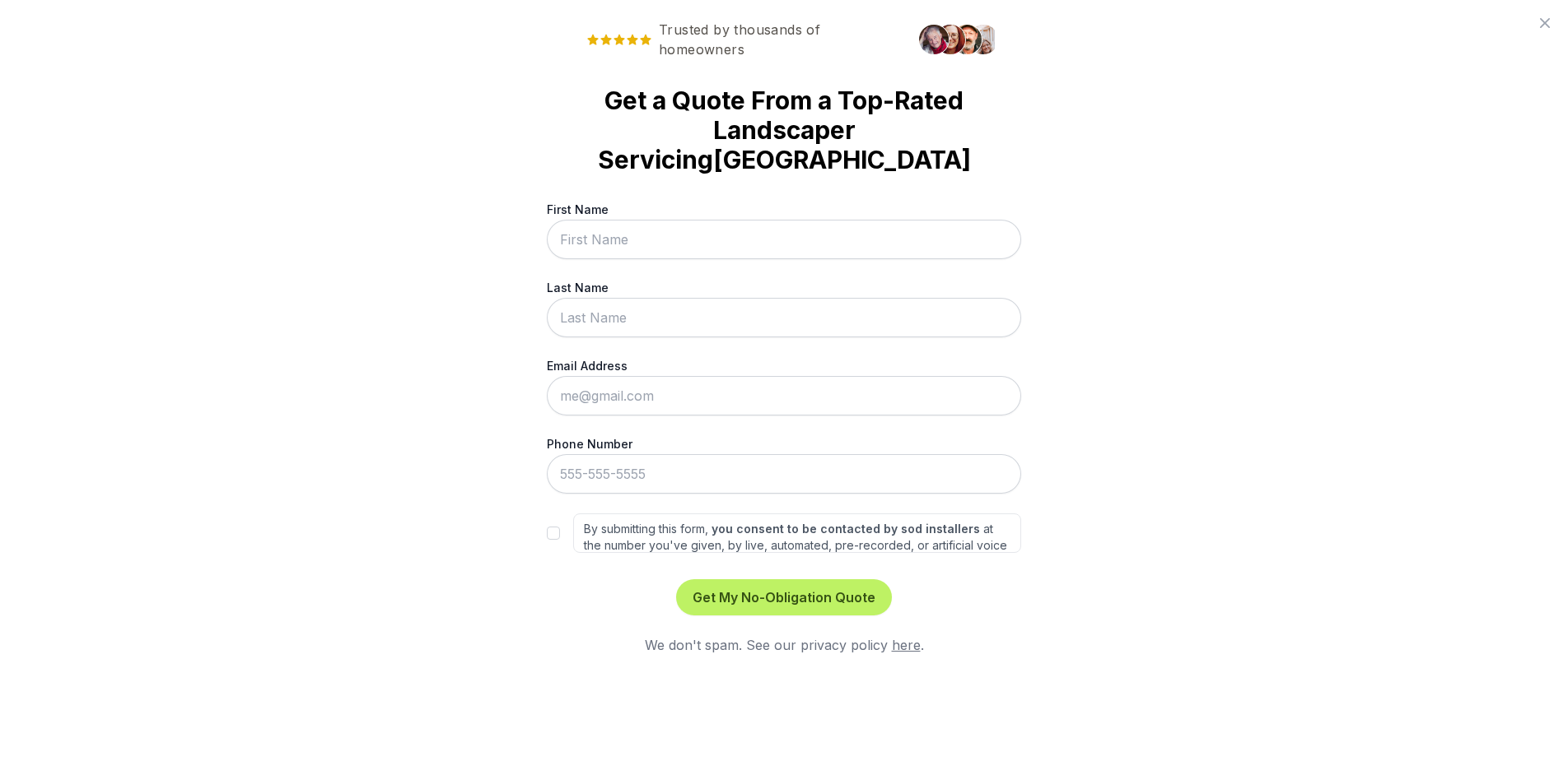
click at [558, 514] on div "By submitting this form, you consent to be contacted by sod installers at the n…" at bounding box center [784, 534] width 474 height 39
click at [561, 514] on div "By submitting this form, you consent to be contacted by sod installers at the n…" at bounding box center [784, 534] width 474 height 39
click at [765, 220] on input "etdydj" at bounding box center [784, 239] width 474 height 39
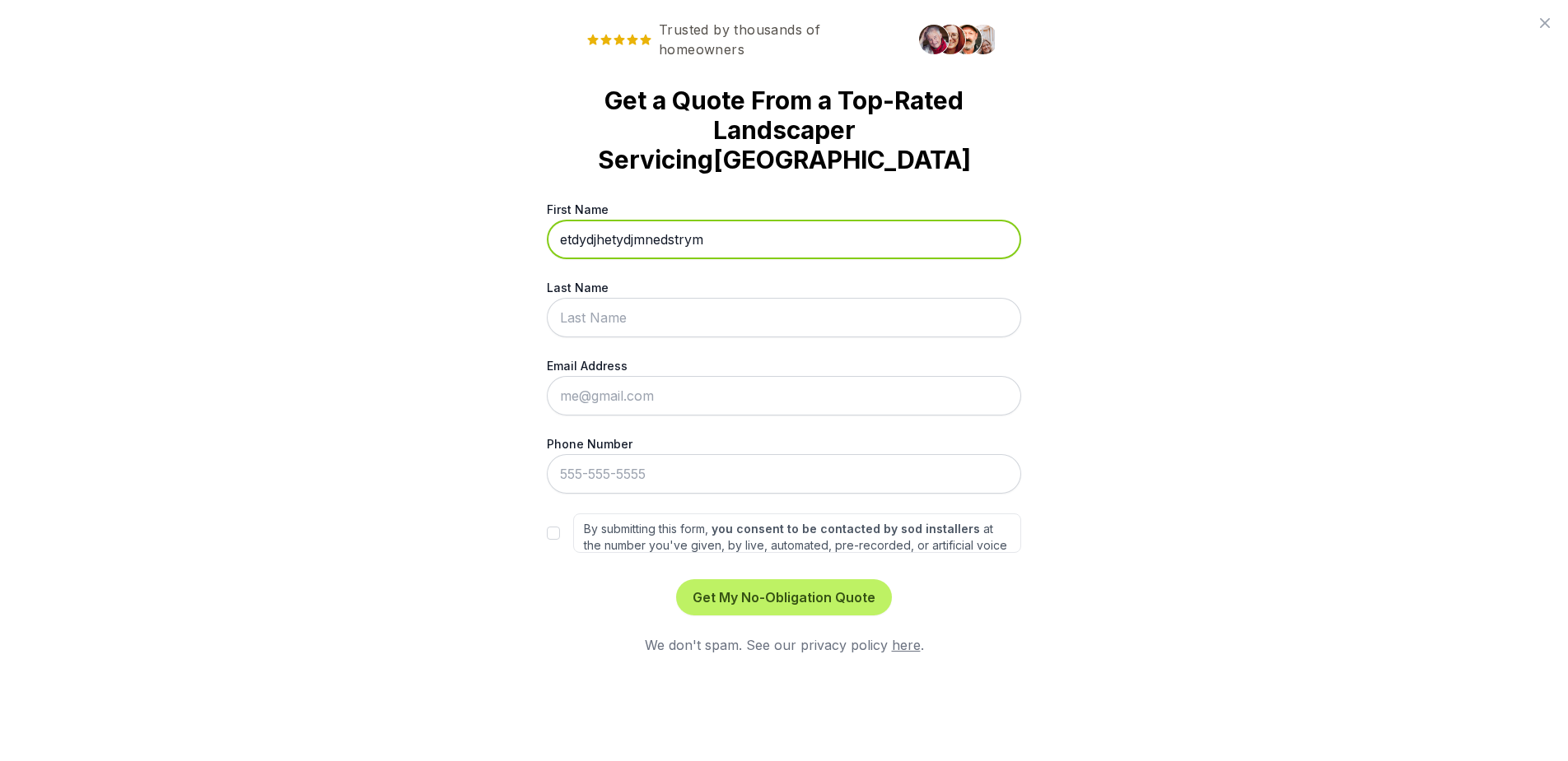
type input "etdydjhetydjmnedstrym"
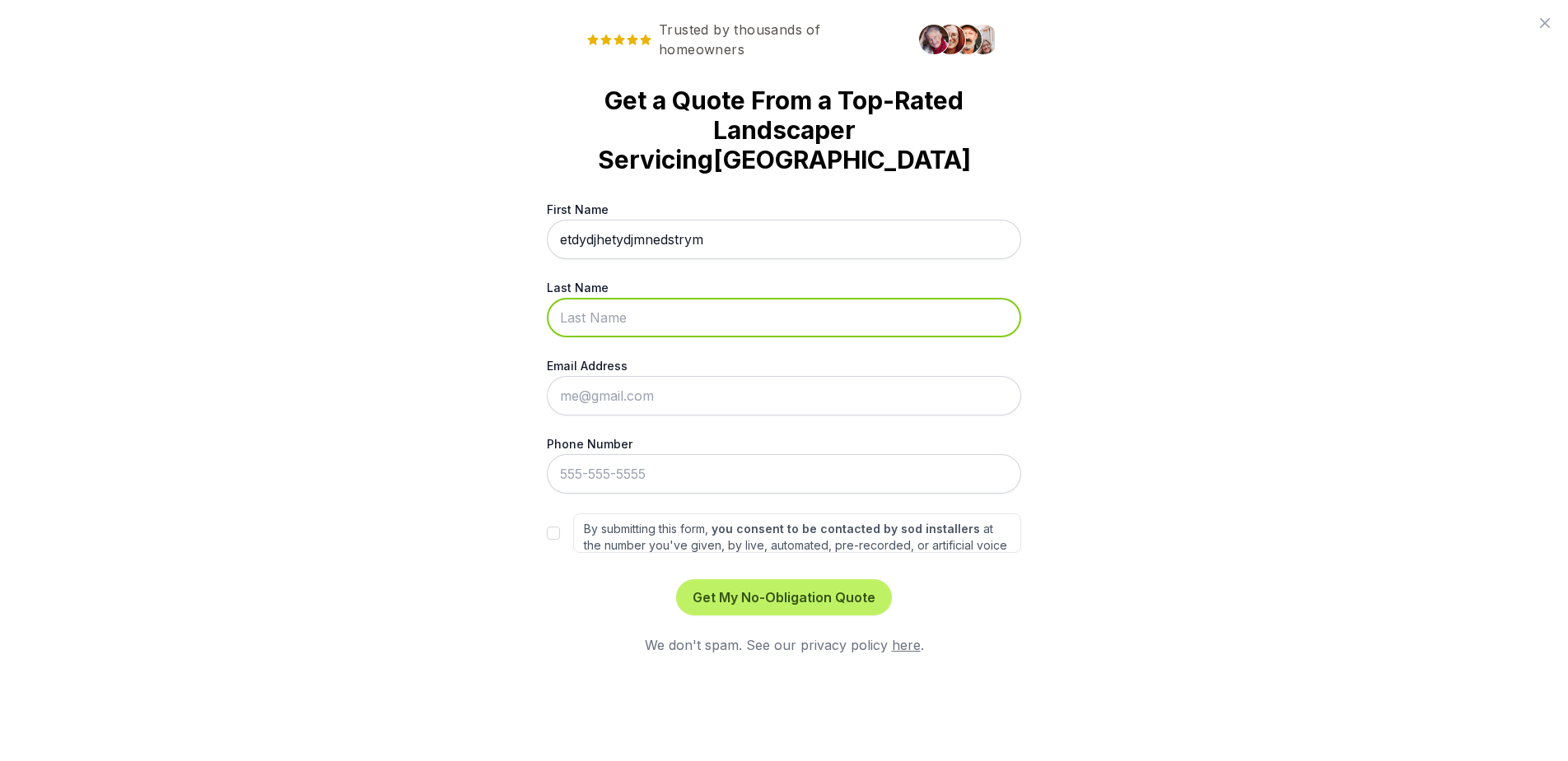
click at [750, 298] on input "Last Name" at bounding box center [784, 317] width 474 height 39
type input "dghmdtyhjedtyhjmnedtsyjm"
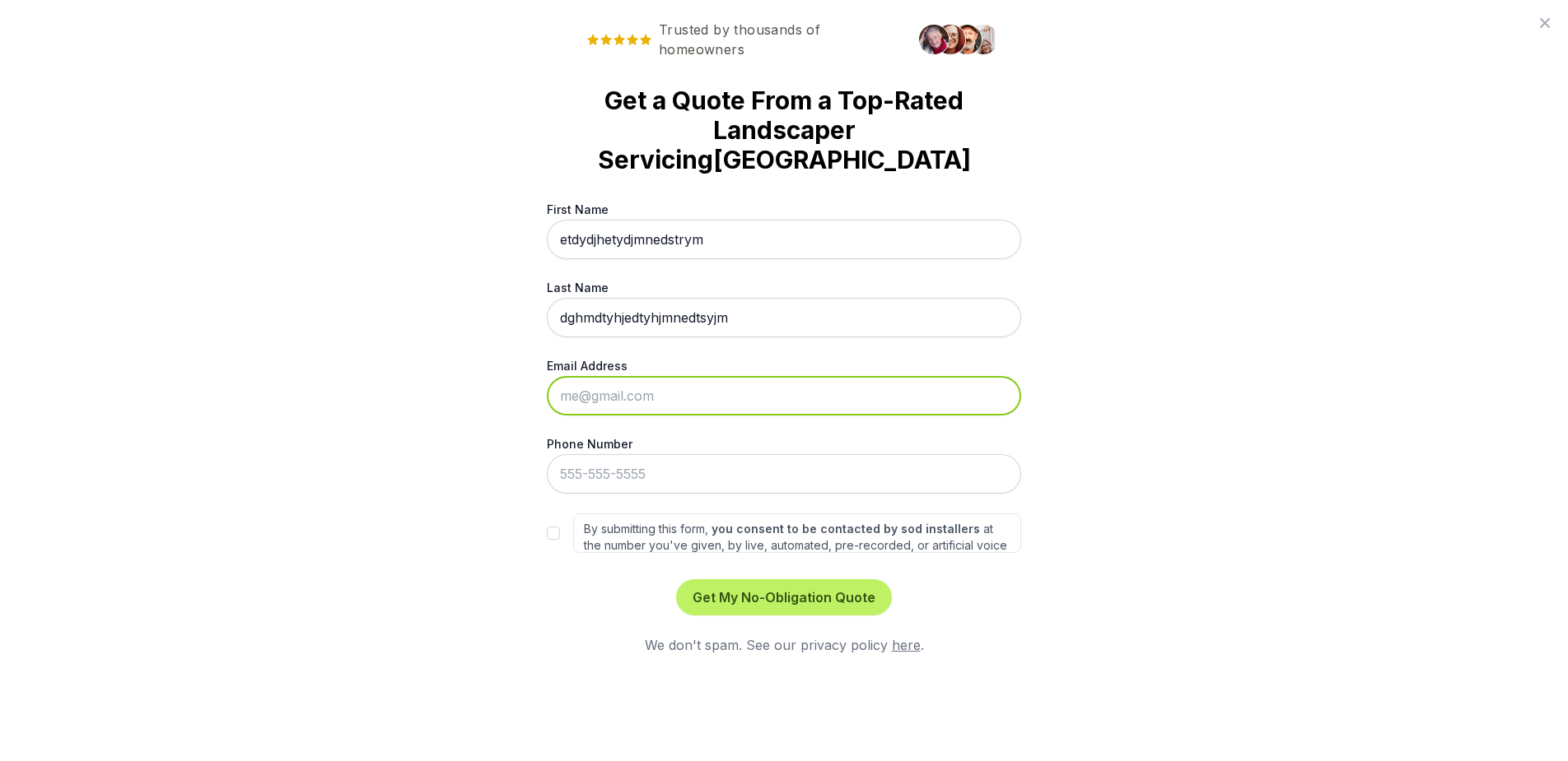
click at [719, 376] on input "Email Address" at bounding box center [784, 396] width 474 height 39
type input "[EMAIL_ADDRESS][DOMAIN_NAME]"
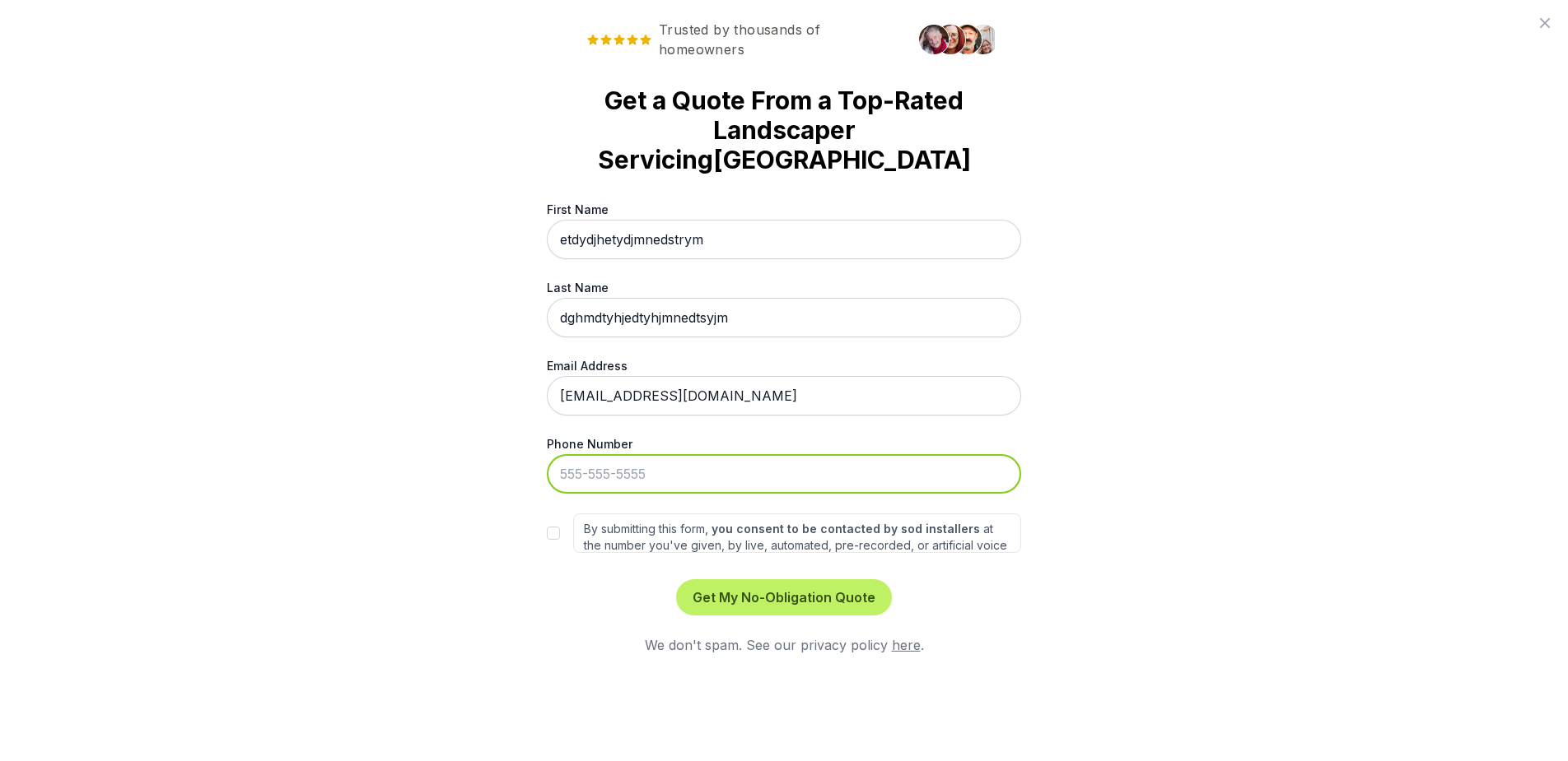
click at [656, 454] on input "Phone Number" at bounding box center [784, 474] width 474 height 39
type input "7"
type input "[PHONE_NUMBER]"
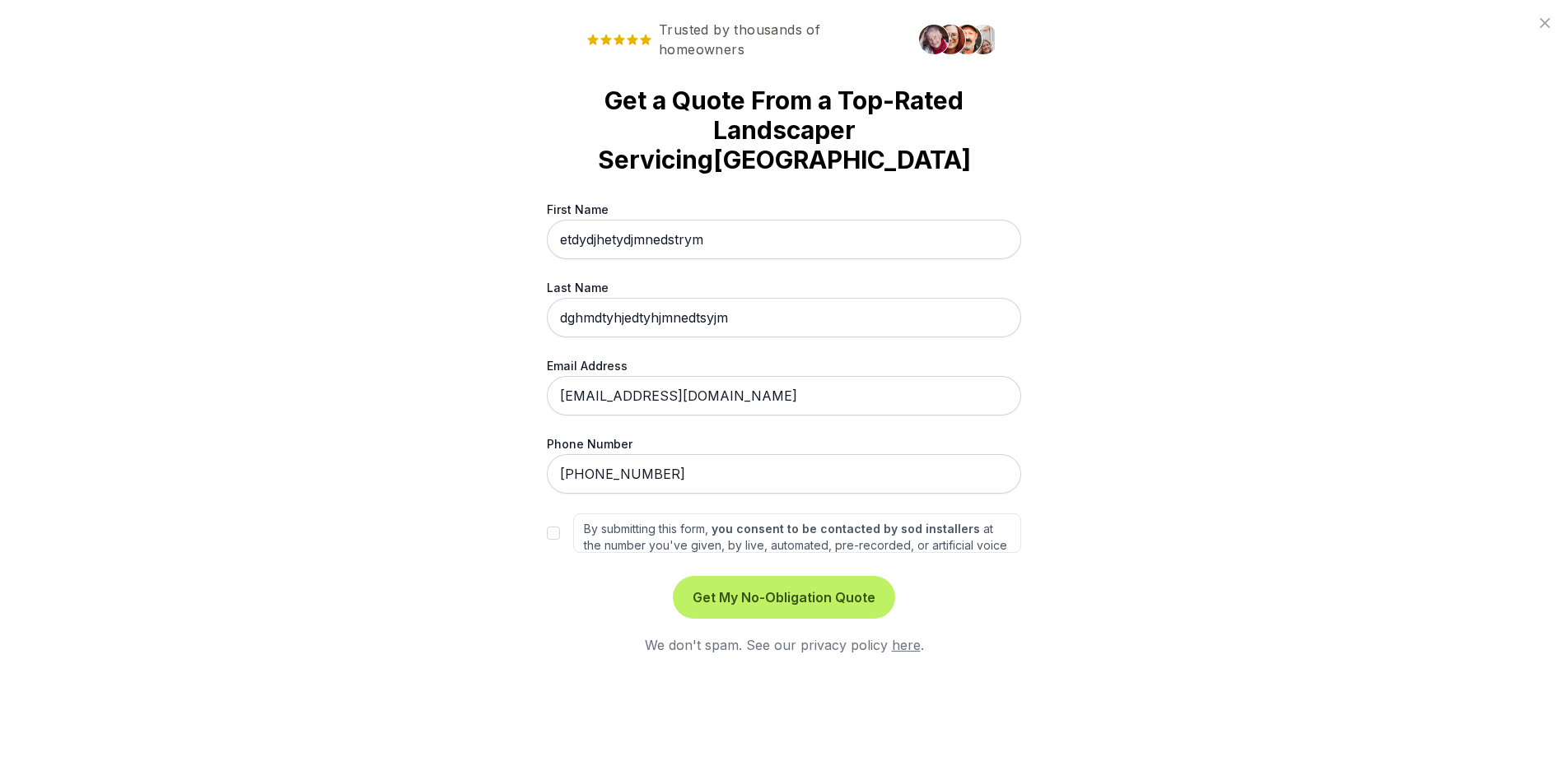
click at [811, 580] on button "Get My No-Obligation Quote" at bounding box center [784, 598] width 216 height 36
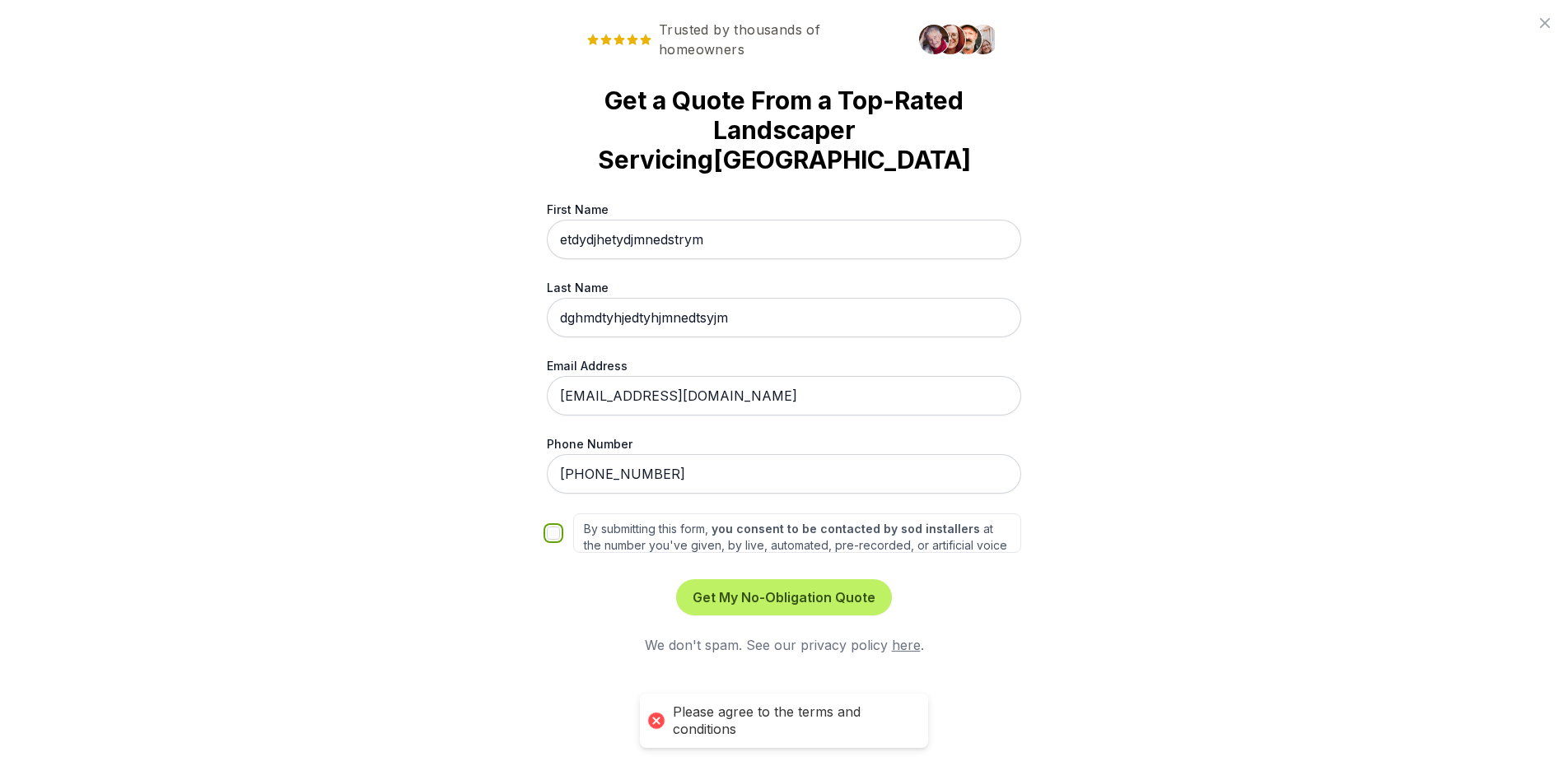
click at [551, 527] on input "By submitting this form, you consent to be contacted by sod installers at the n…" at bounding box center [553, 533] width 13 height 13
checkbox input "true"
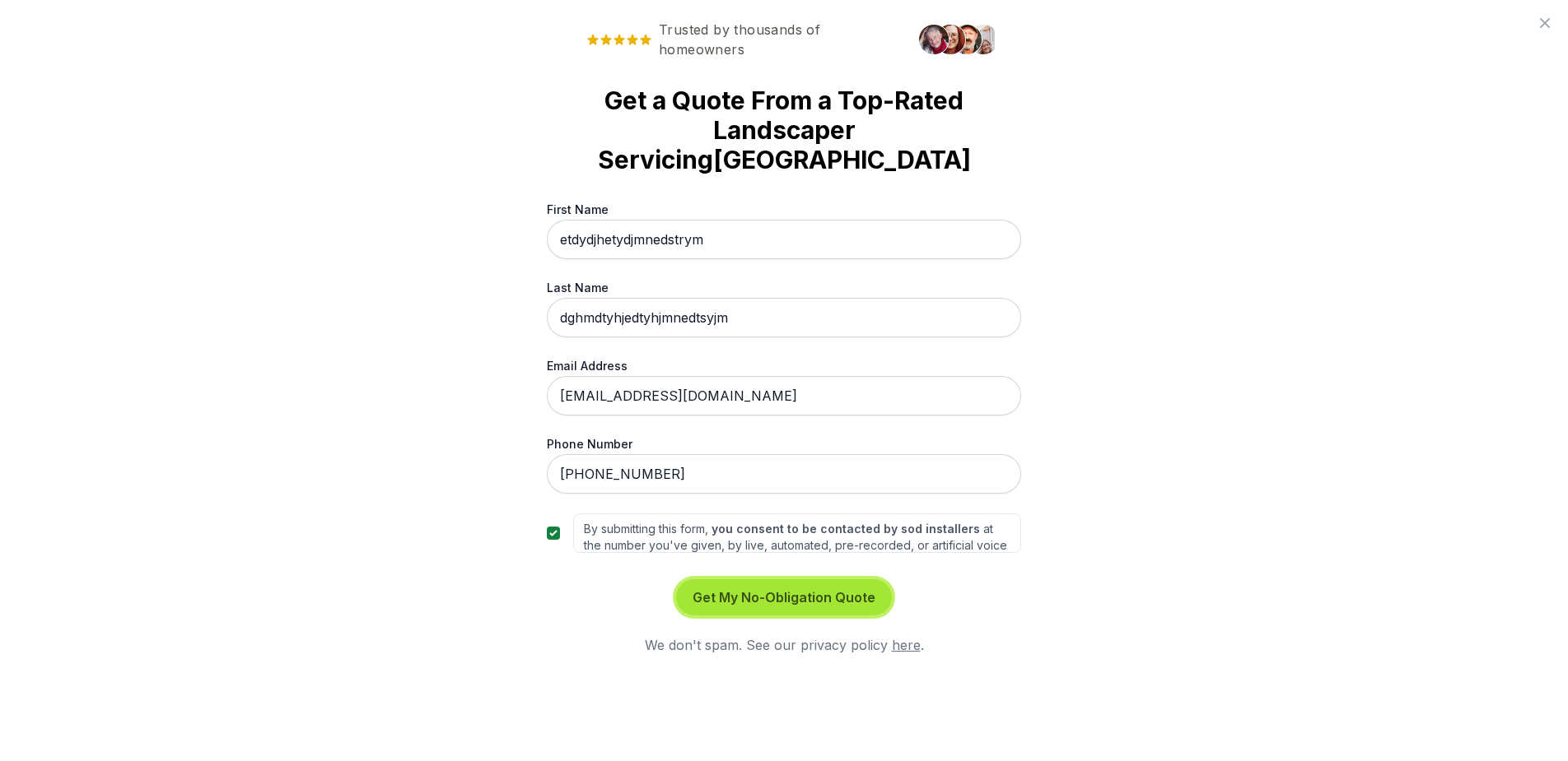
click at [740, 580] on button "Get My No-Obligation Quote" at bounding box center [784, 598] width 216 height 36
